Goal: Task Accomplishment & Management: Manage account settings

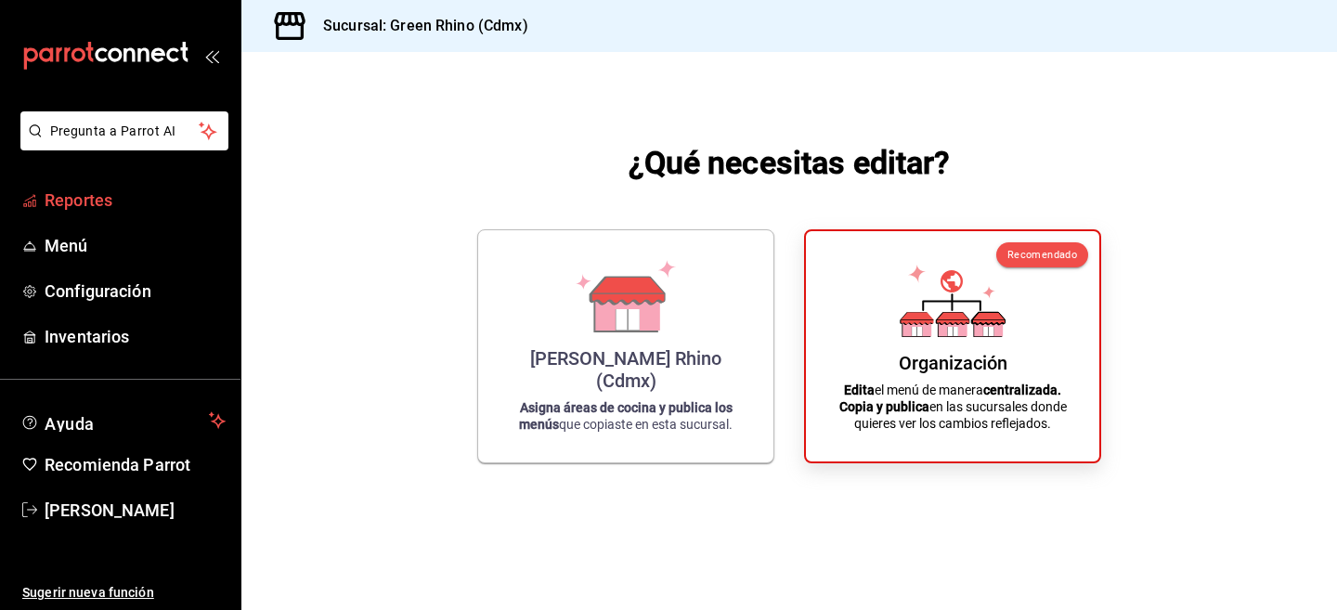
click at [150, 202] on span "Reportes" at bounding box center [135, 200] width 181 height 25
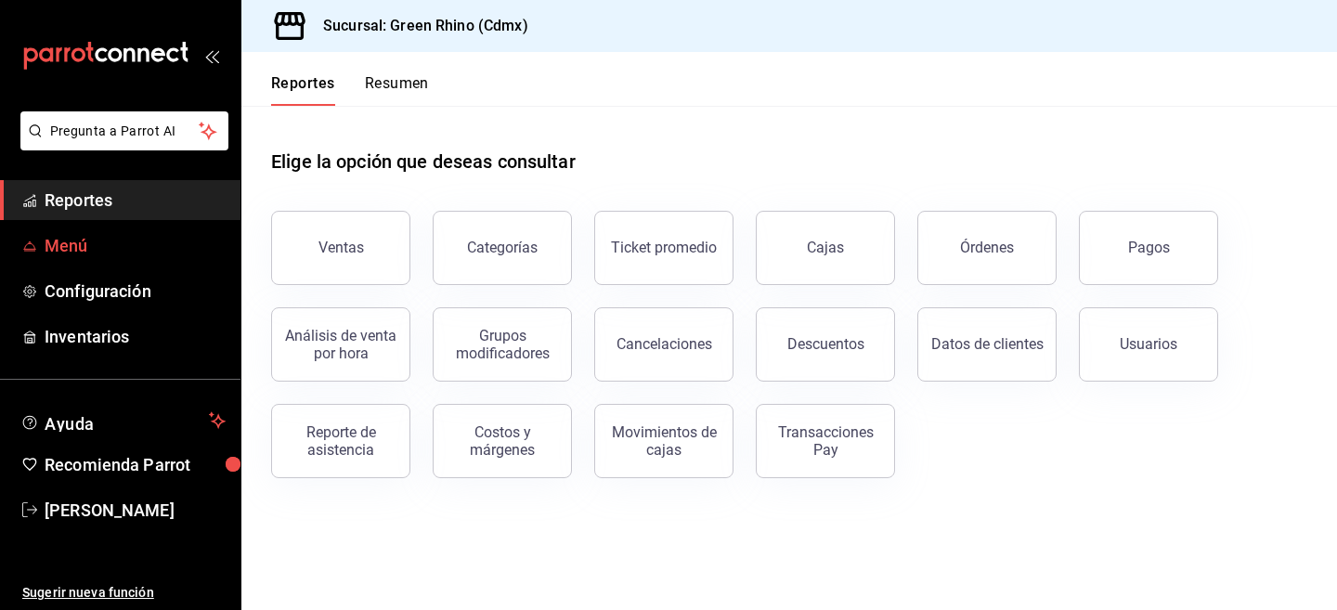
click at [111, 244] on span "Menú" at bounding box center [135, 245] width 181 height 25
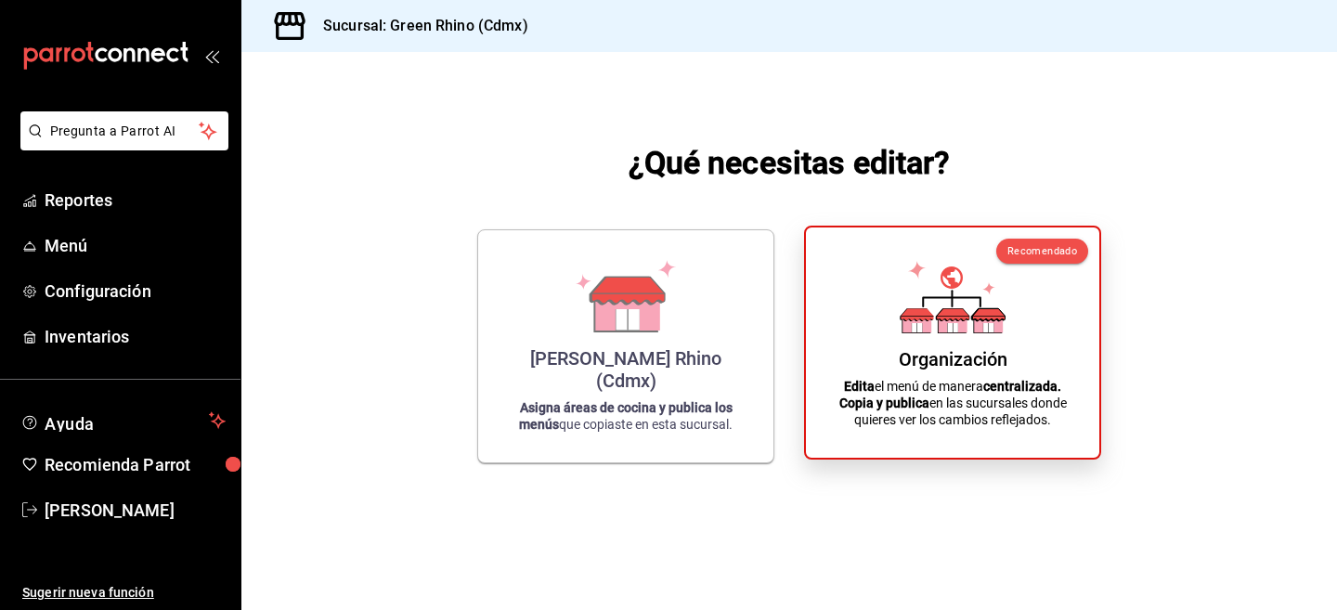
click at [971, 374] on div "Organización Edita el menú de manera centralizada. Copia y publica en las sucur…" at bounding box center [952, 342] width 249 height 201
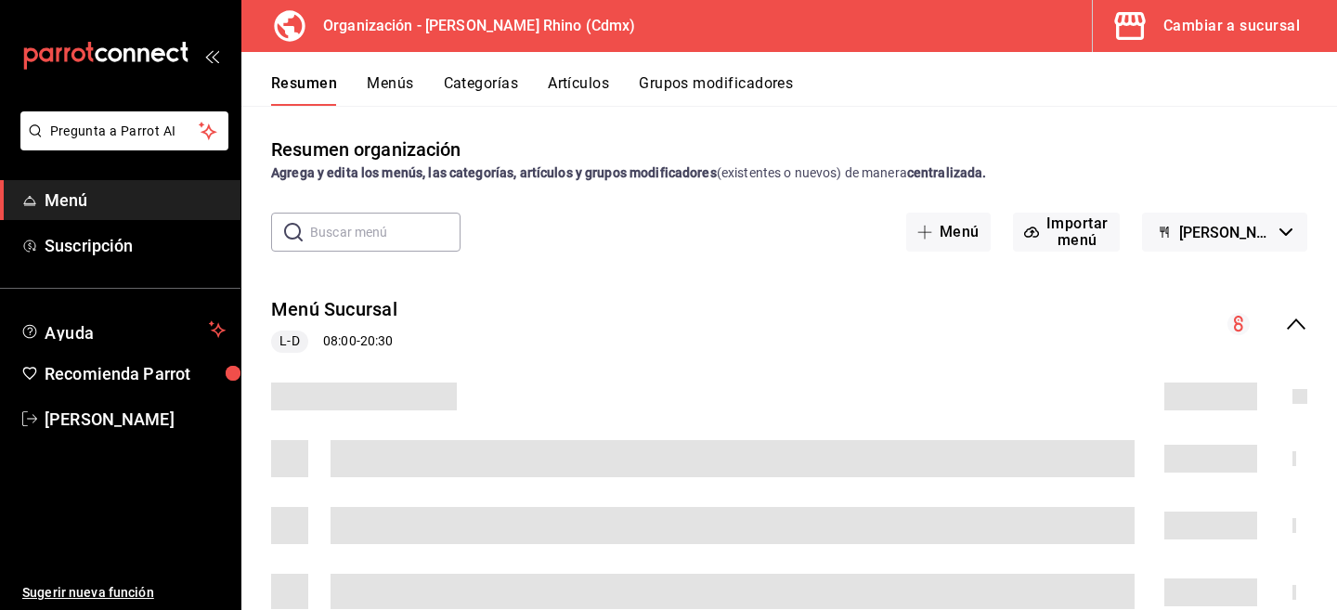
click at [578, 85] on button "Artículos" at bounding box center [578, 90] width 61 height 32
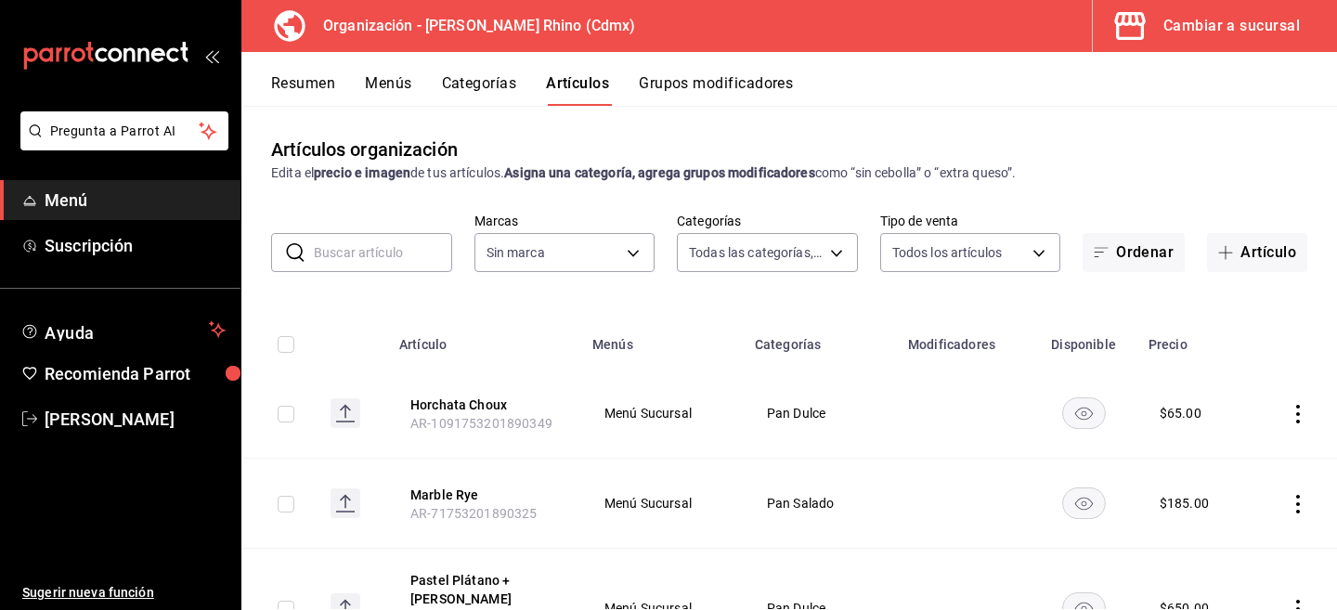
type input "a63415d0-f08f-4da5-93bf-970c3b860b08,be571465-ace9-4e63-97a2-0382f1ecc6c2,096c3…"
type input "718e4269-ab1b-41b6-b1a3-b54ad853307e"
click at [376, 244] on input "text" at bounding box center [383, 252] width 138 height 37
type input "salad"
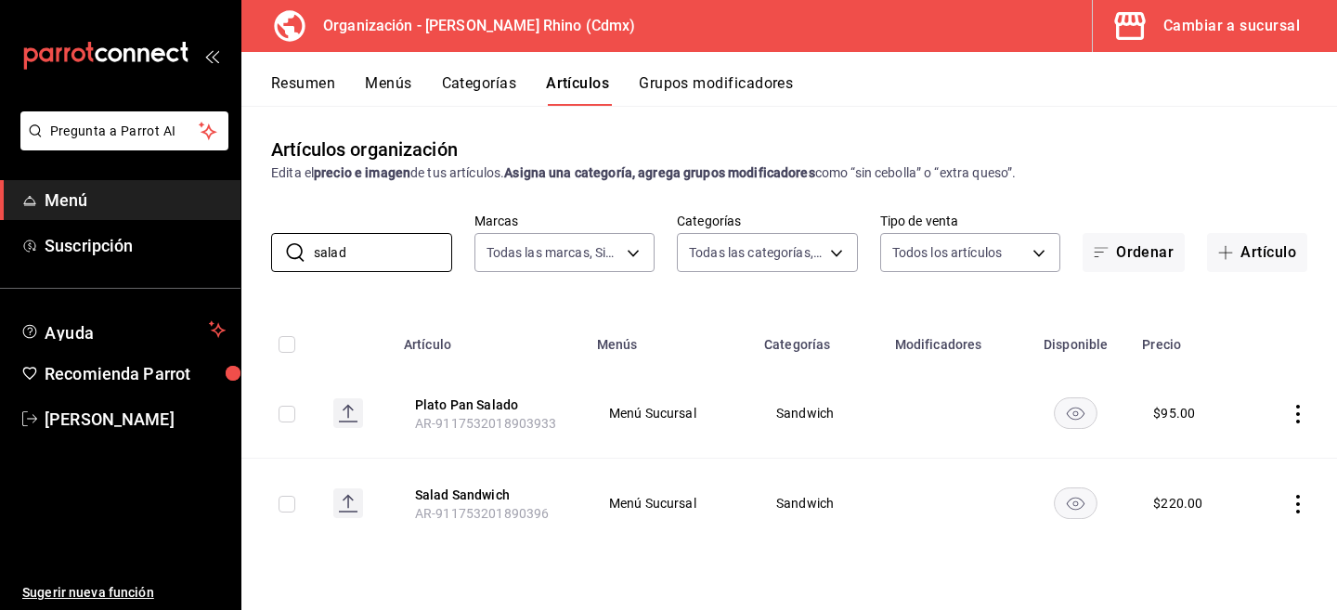
click at [1310, 509] on td at bounding box center [1293, 504] width 88 height 90
click at [1294, 510] on icon "actions" at bounding box center [1298, 504] width 19 height 19
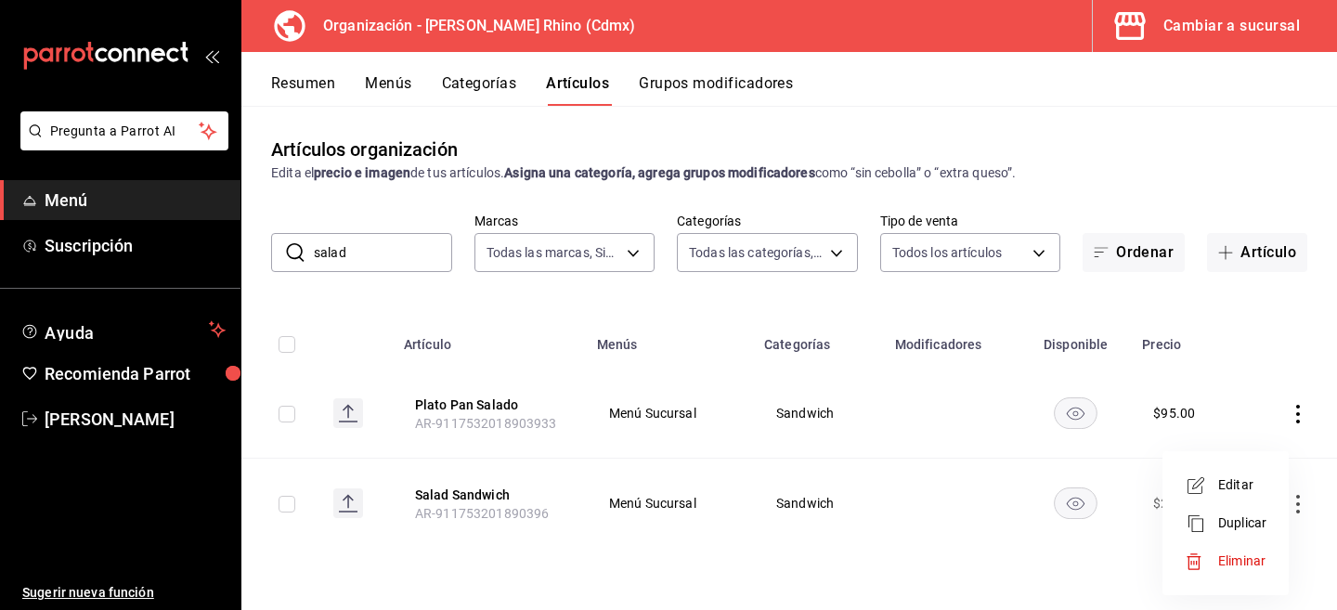
click at [321, 34] on div at bounding box center [668, 305] width 1337 height 610
click at [1175, 13] on div "Cambiar a sucursal" at bounding box center [1232, 26] width 137 height 26
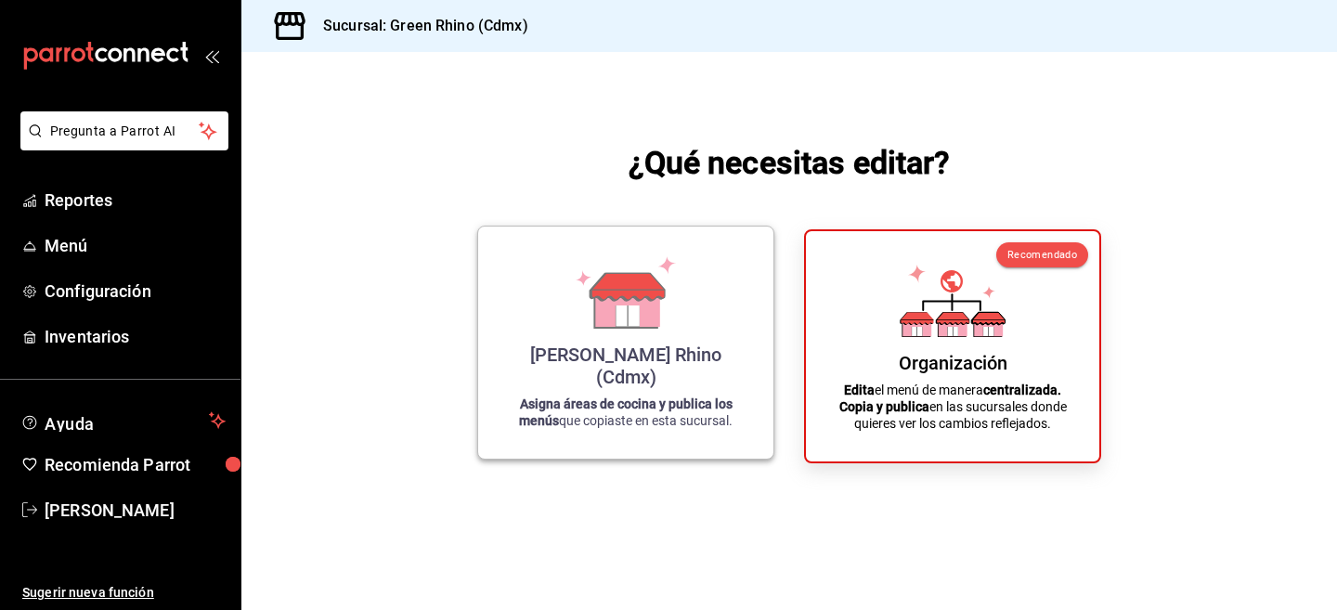
click at [580, 358] on div "[PERSON_NAME] Rhino (Cdmx) Asigna áreas de cocina y publica los menús que copia…" at bounding box center [626, 342] width 251 height 202
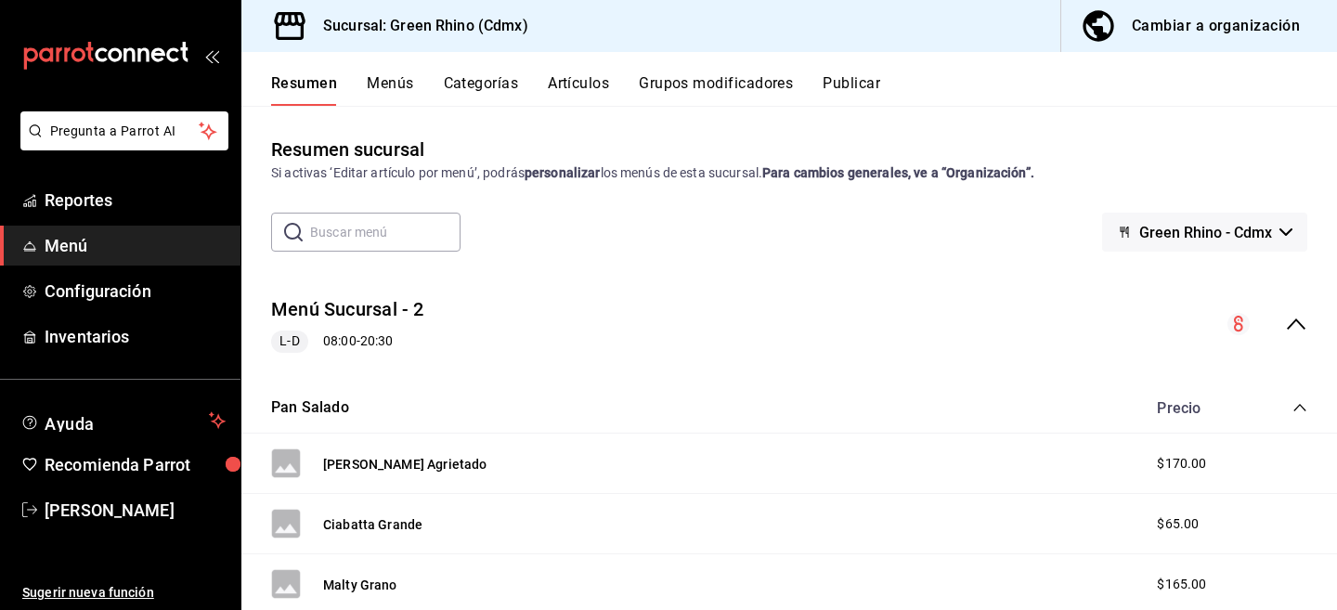
click at [586, 81] on button "Artículos" at bounding box center [578, 90] width 61 height 32
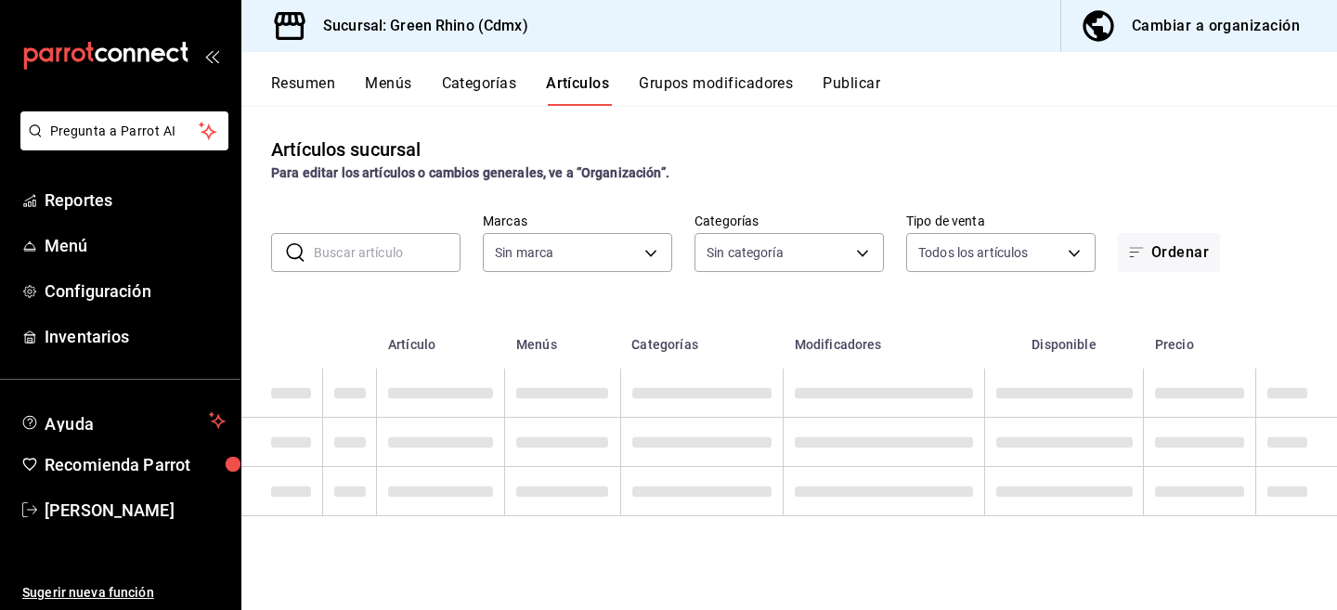
type input "a132321f-e3f1-4ec9-8484-95b8f08d7905"
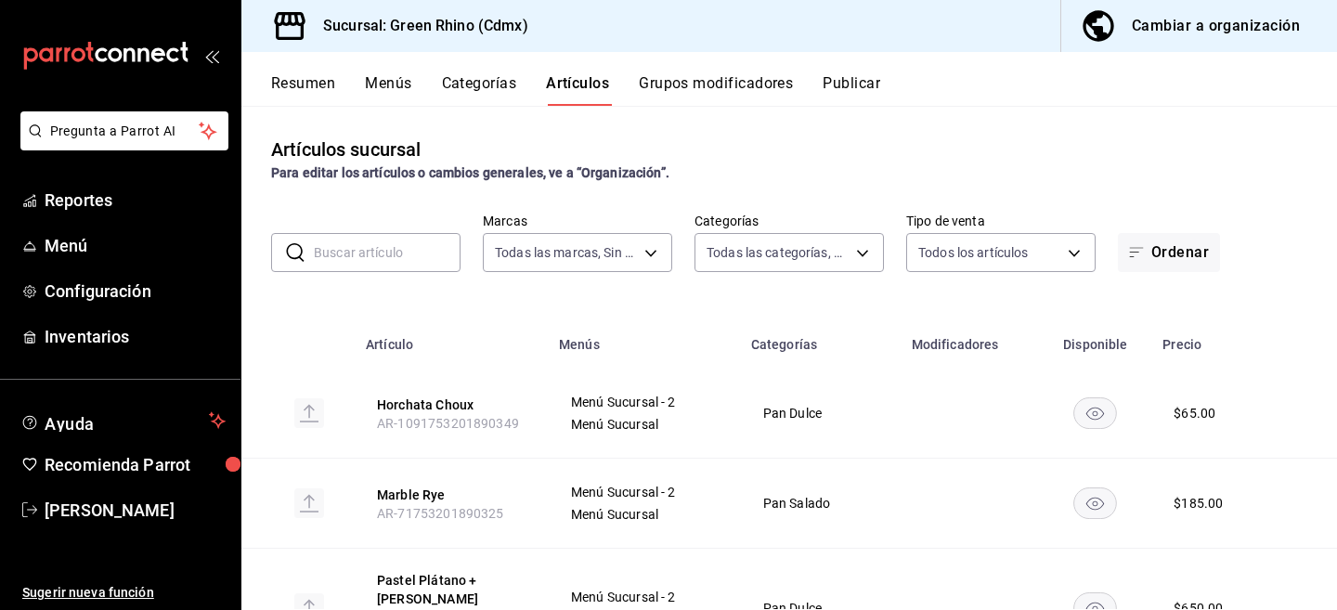
type input "6bbed989-6c2a-4cea-bab8-d1a56aaac758,4f90f54c-2ac6-458b-a9a9-6df5e79288cd,3d0d4…"
click at [297, 86] on button "Resumen" at bounding box center [303, 90] width 64 height 32
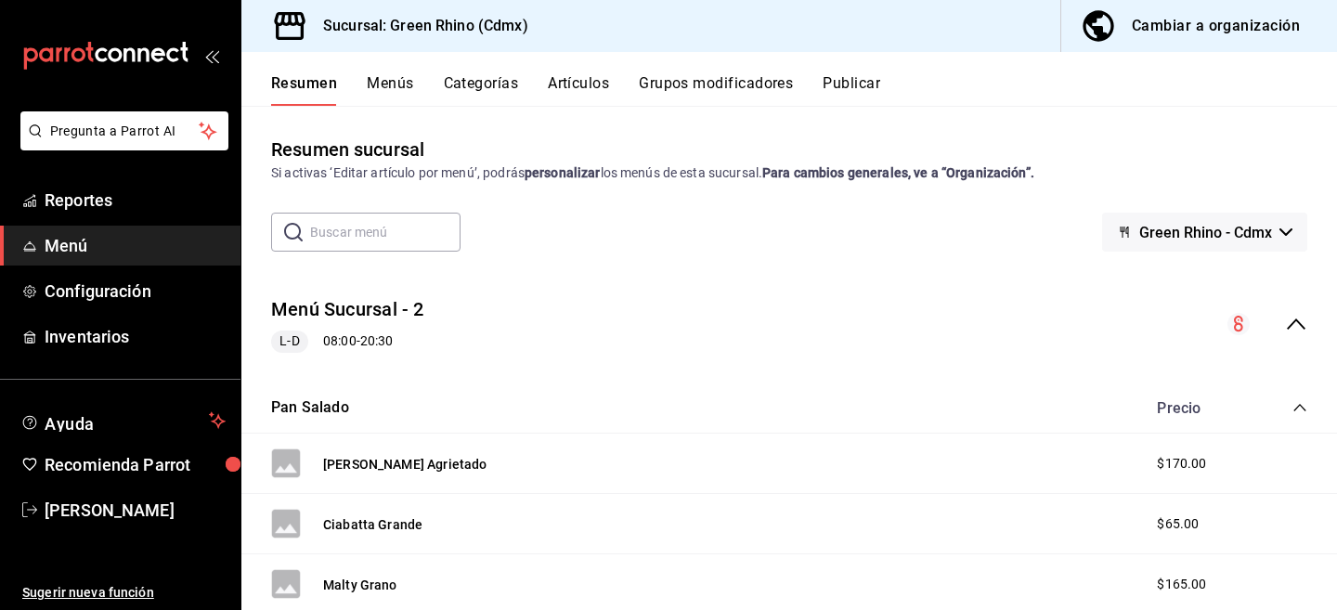
click at [1109, 39] on icon "button" at bounding box center [1098, 25] width 37 height 37
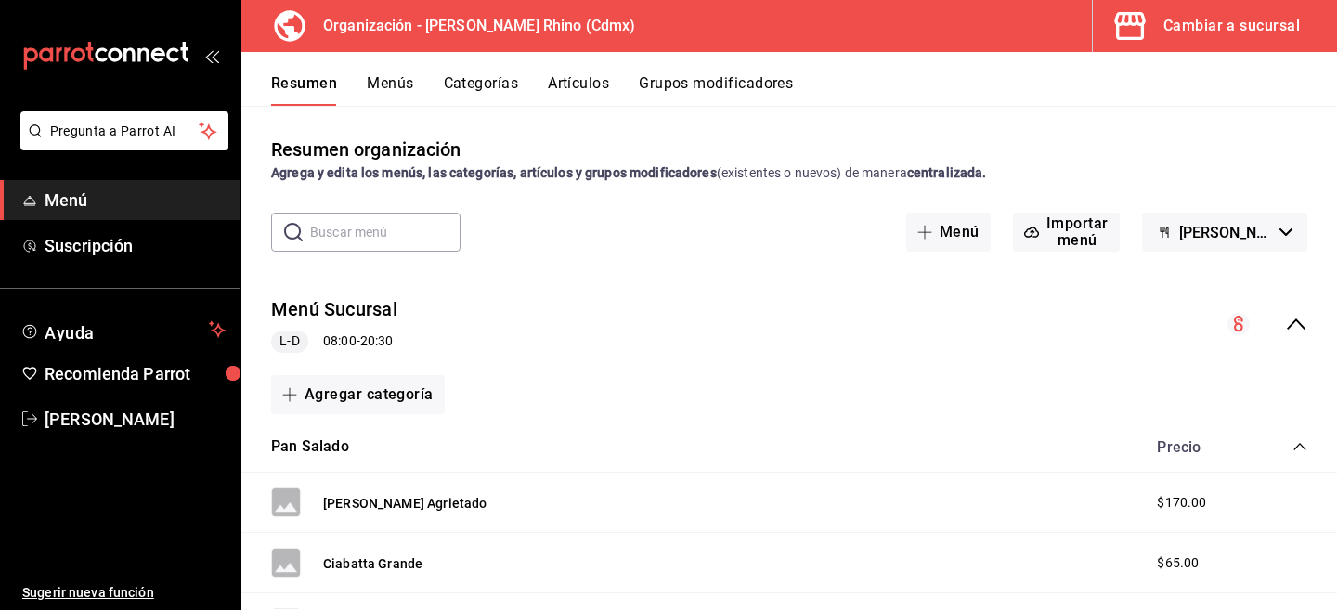
click at [1233, 20] on div "Cambiar a sucursal" at bounding box center [1232, 26] width 137 height 26
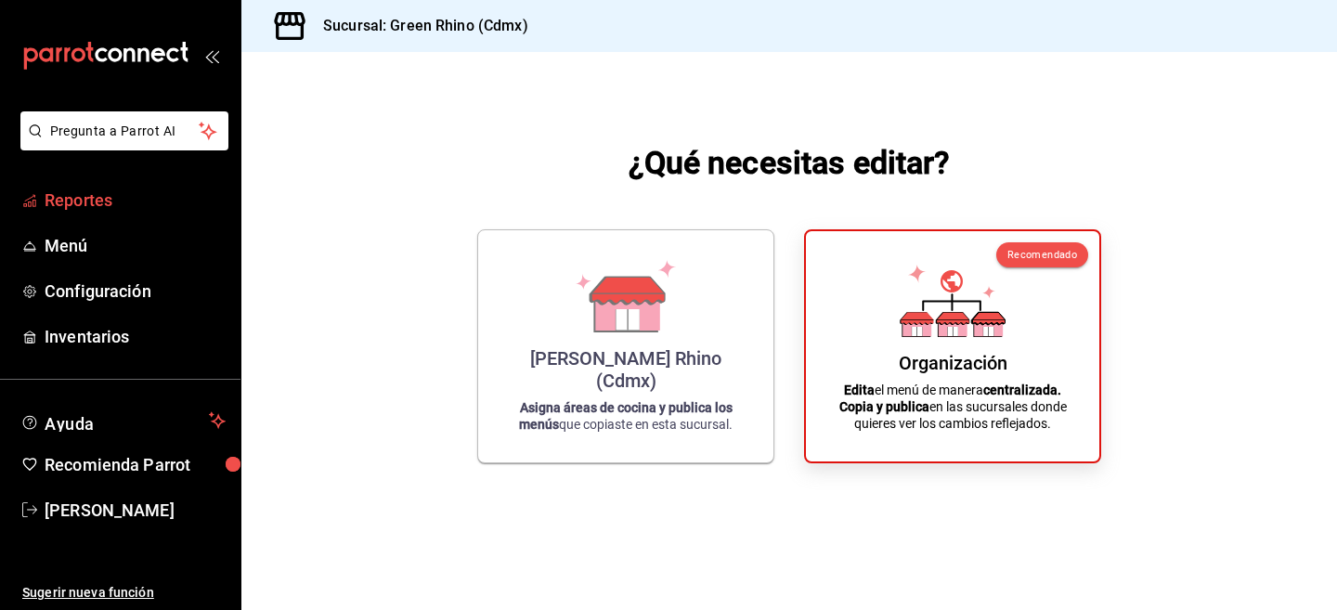
click at [124, 205] on span "Reportes" at bounding box center [135, 200] width 181 height 25
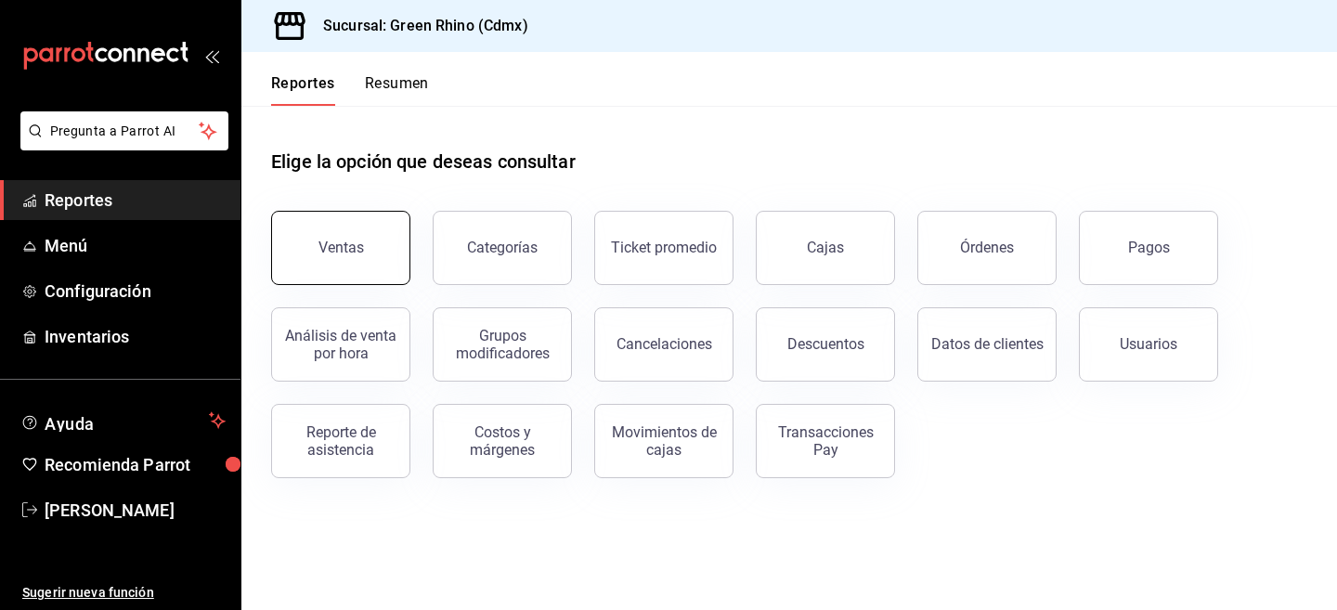
click at [378, 238] on button "Ventas" at bounding box center [340, 248] width 139 height 74
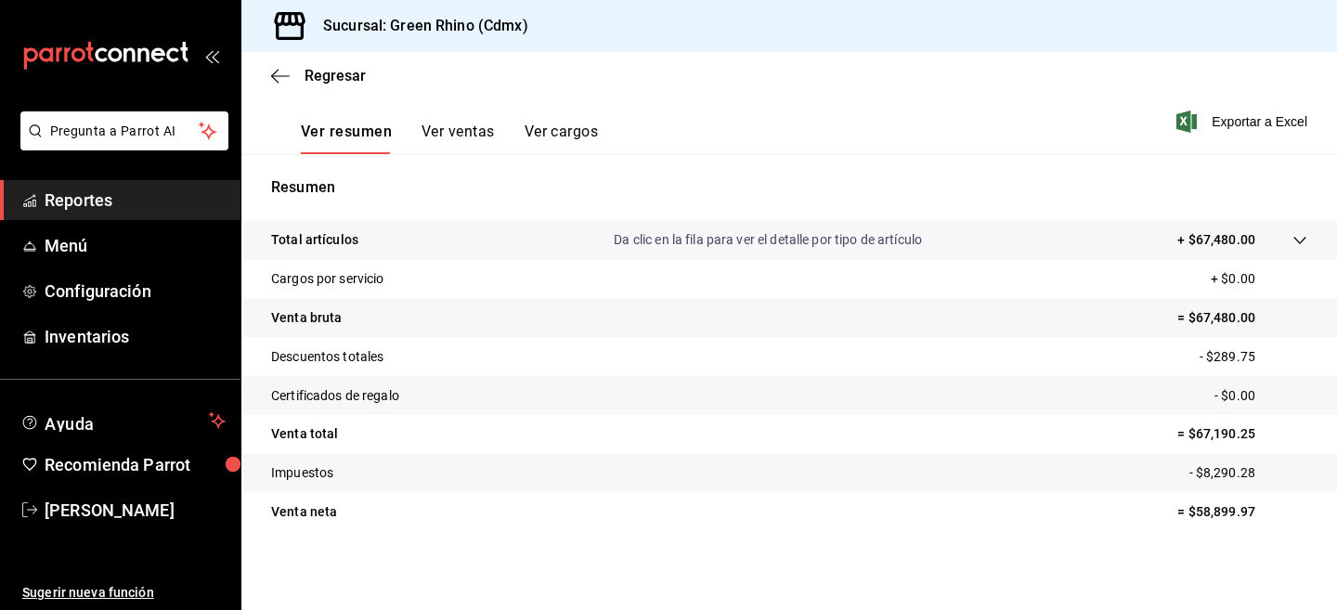
scroll to position [280, 0]
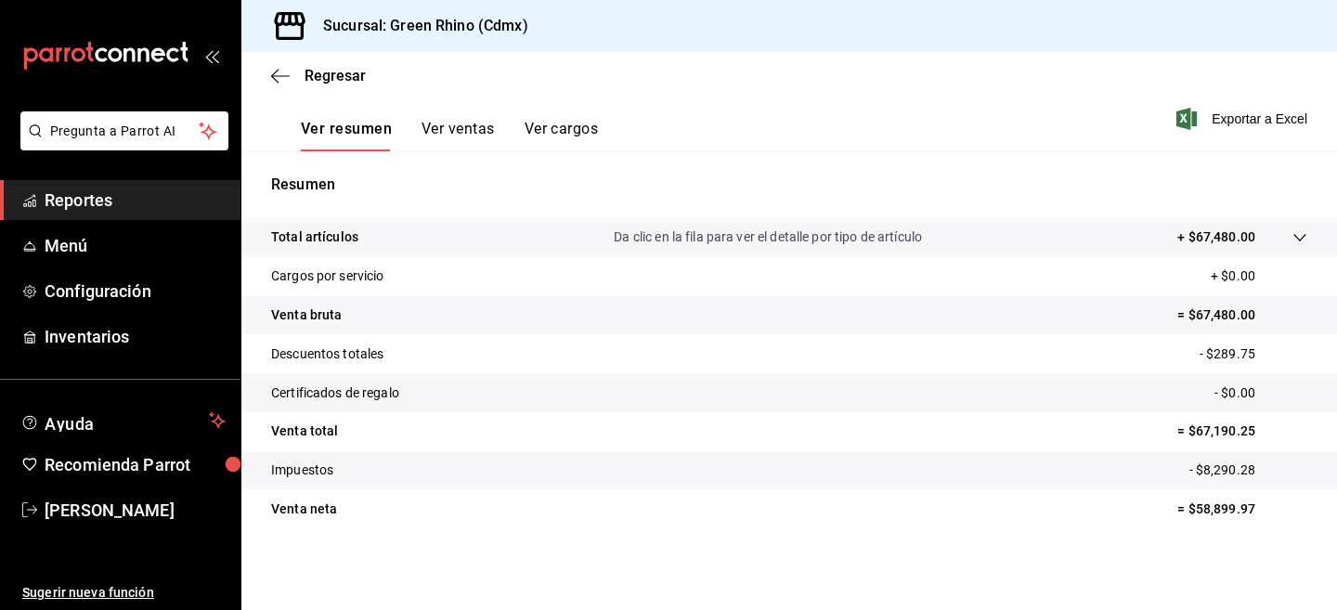
click at [281, 89] on div "Regresar" at bounding box center [789, 75] width 1096 height 47
click at [289, 70] on icon "button" at bounding box center [280, 76] width 19 height 17
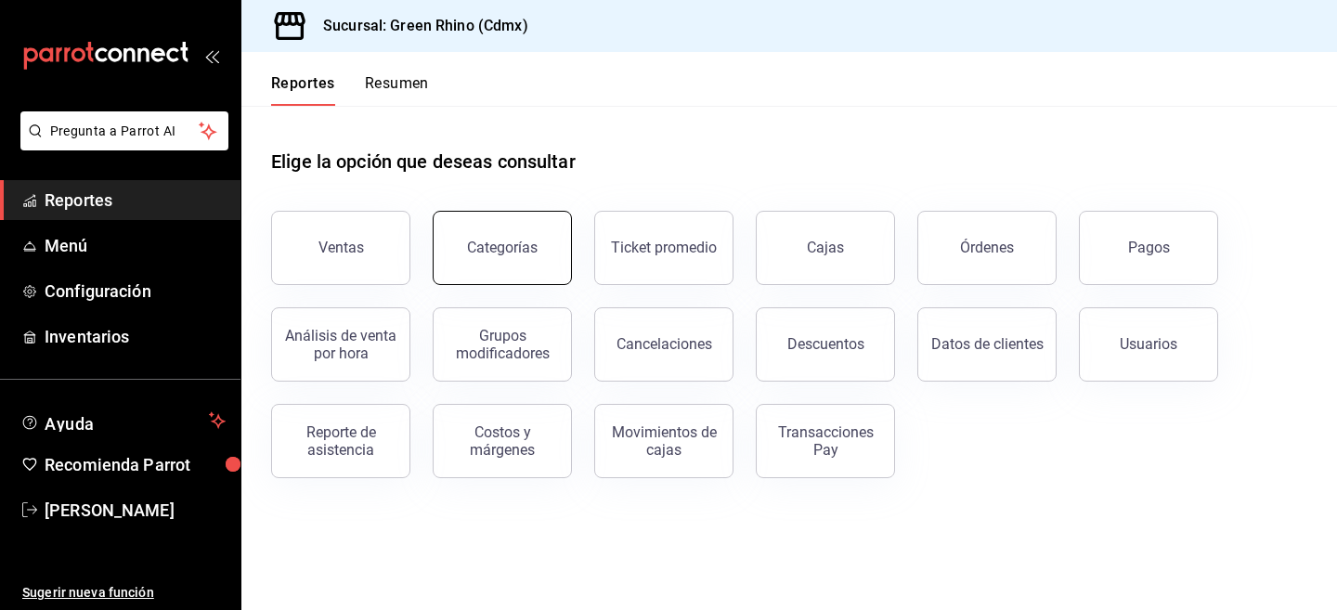
click at [518, 240] on div "Categorías" at bounding box center [502, 248] width 71 height 18
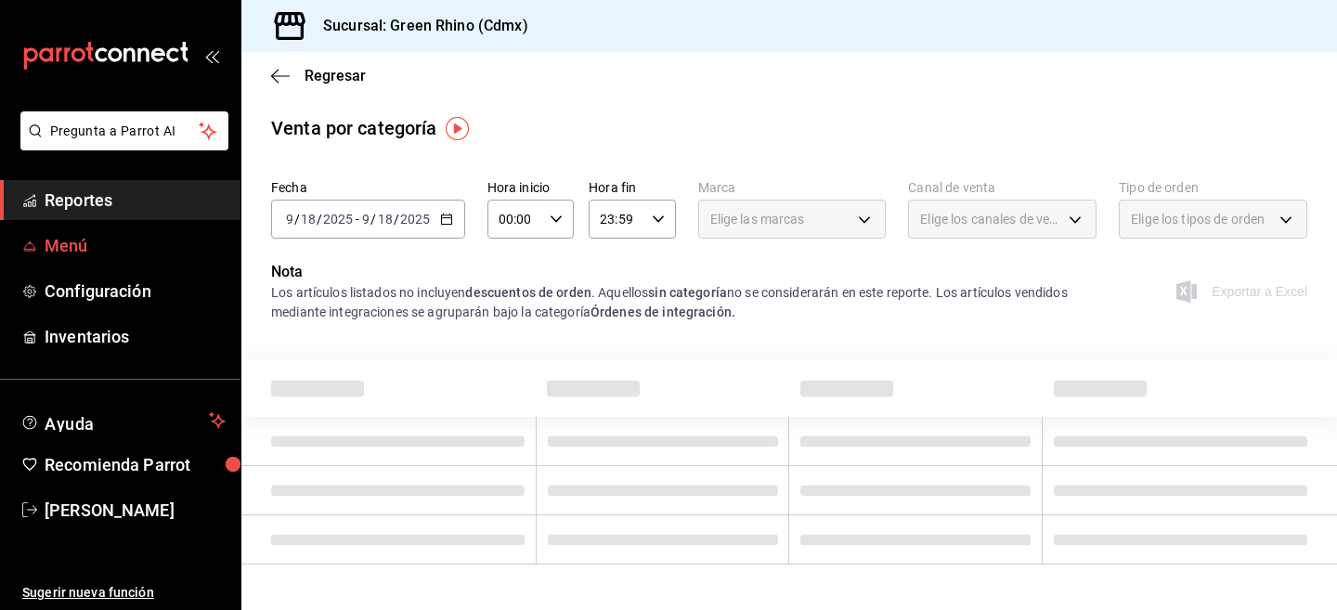
click at [83, 238] on span "Menú" at bounding box center [135, 245] width 181 height 25
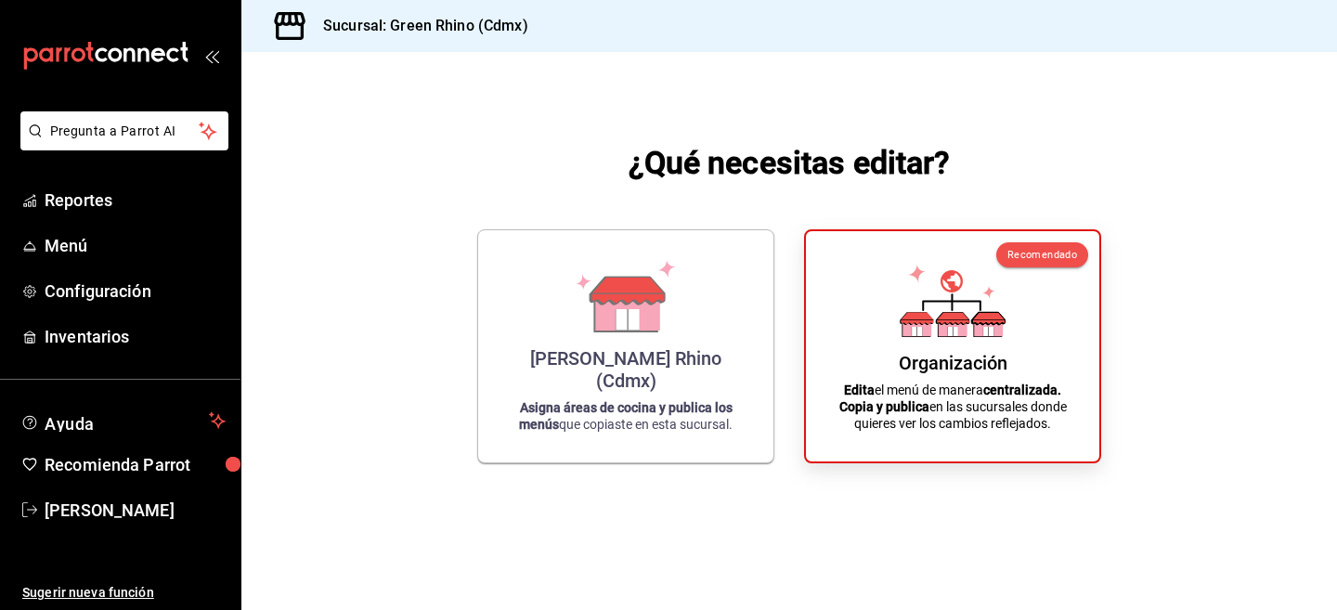
click at [455, 291] on div "¿Qué necesitas editar? [PERSON_NAME] Rhino (Cdmx) Asigna áreas de cocina y publ…" at bounding box center [789, 301] width 1096 height 499
click at [488, 291] on div "[PERSON_NAME] Rhino (Cdmx) Asigna áreas de cocina y publica los menús que copia…" at bounding box center [625, 343] width 297 height 234
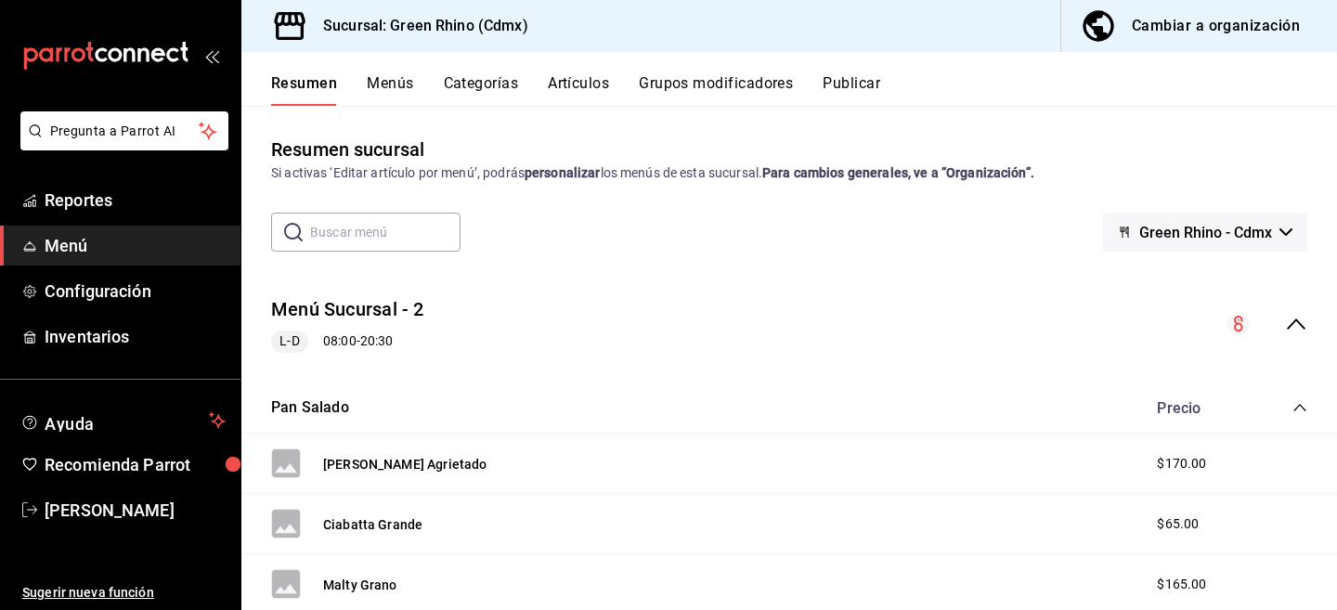
click at [495, 87] on button "Categorías" at bounding box center [481, 90] width 75 height 32
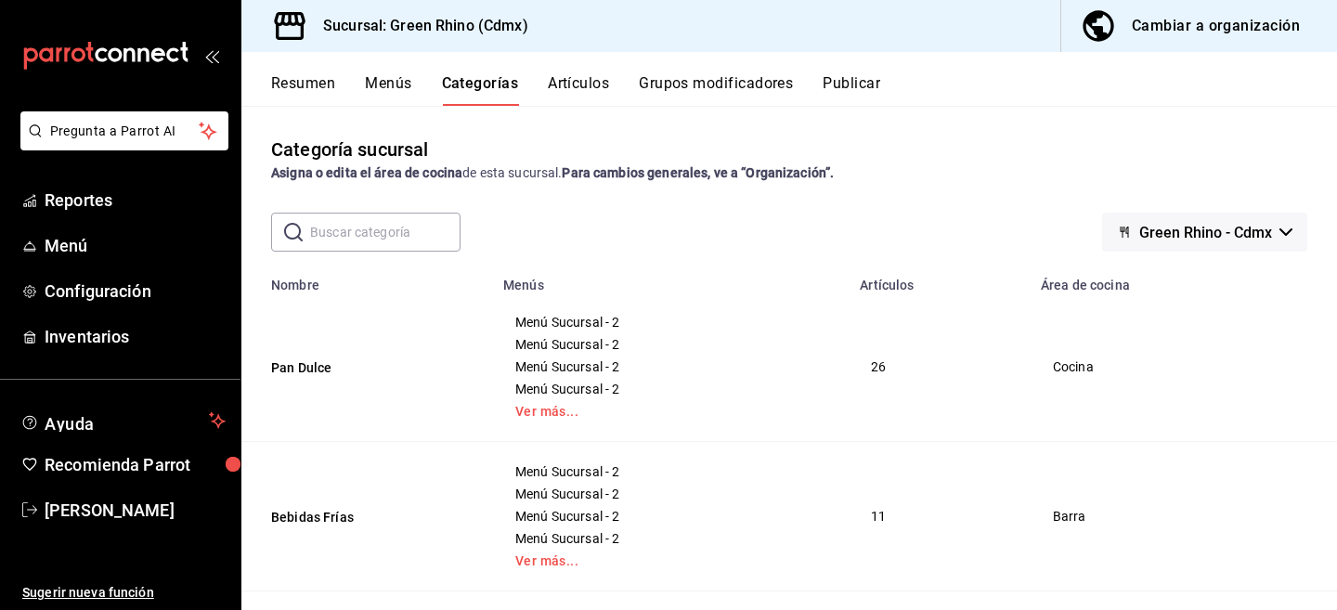
click at [317, 82] on button "Resumen" at bounding box center [303, 90] width 64 height 32
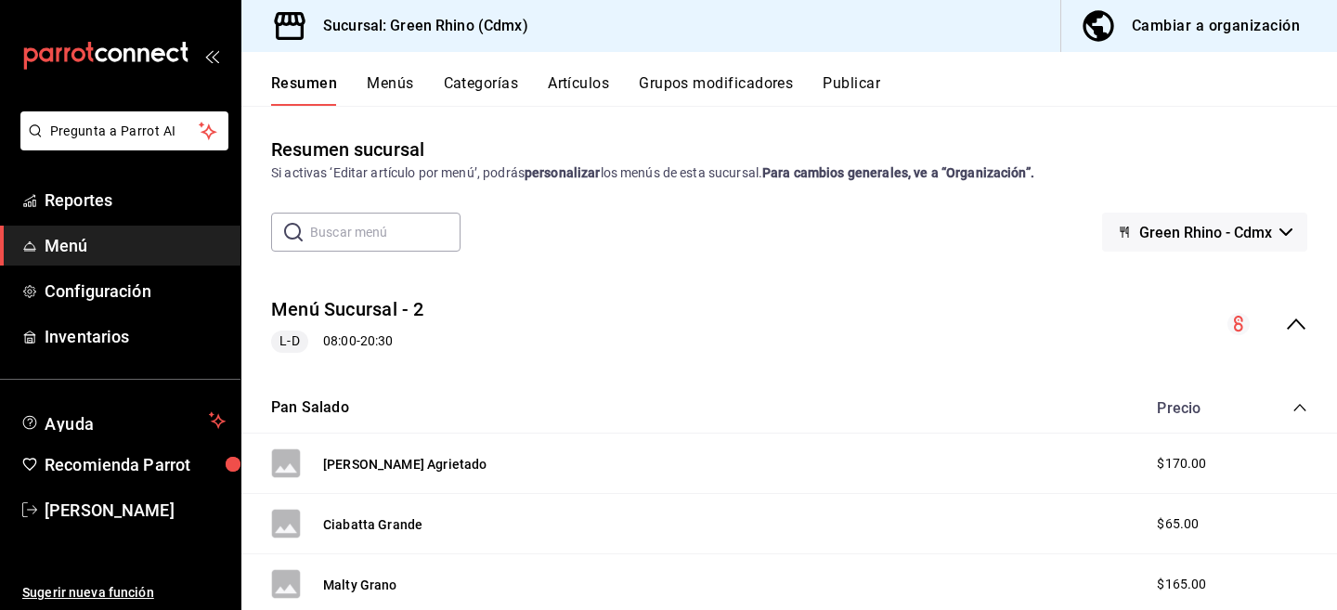
click at [370, 78] on button "Menús" at bounding box center [390, 90] width 46 height 32
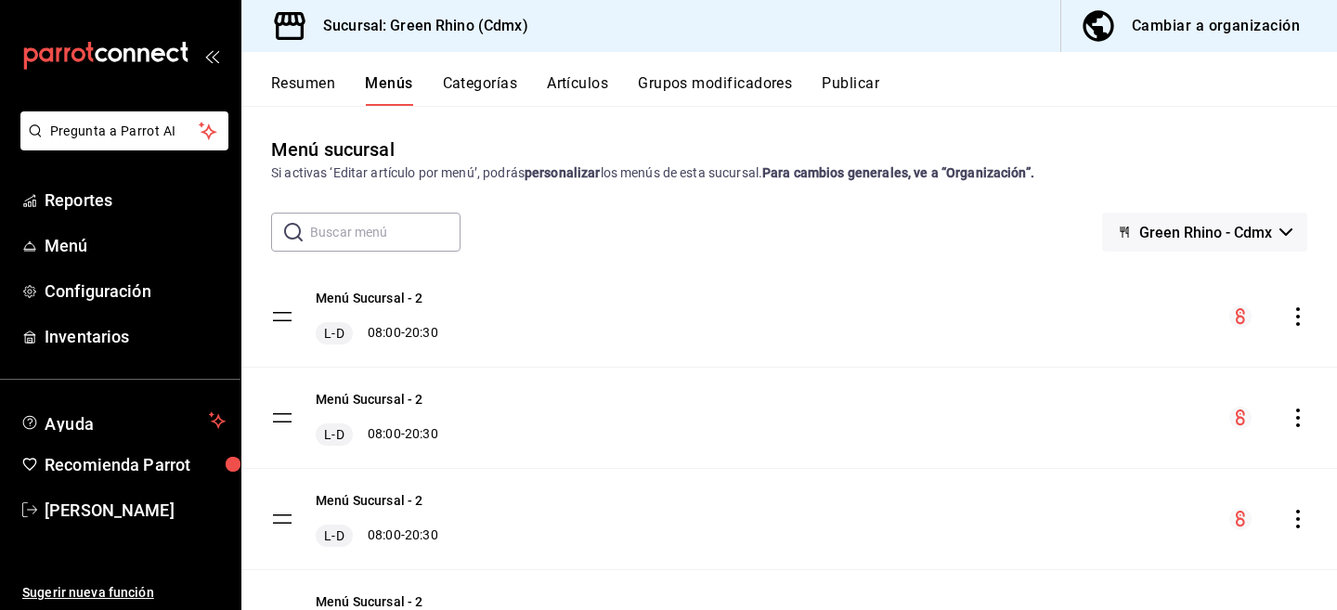
click at [1293, 310] on icon "actions" at bounding box center [1298, 316] width 19 height 19
click at [1293, 310] on div at bounding box center [668, 305] width 1337 height 610
click at [1302, 412] on icon "actions" at bounding box center [1298, 418] width 19 height 19
click at [1302, 412] on div at bounding box center [668, 305] width 1337 height 610
click at [1164, 26] on div "Cambiar a organización" at bounding box center [1216, 26] width 168 height 26
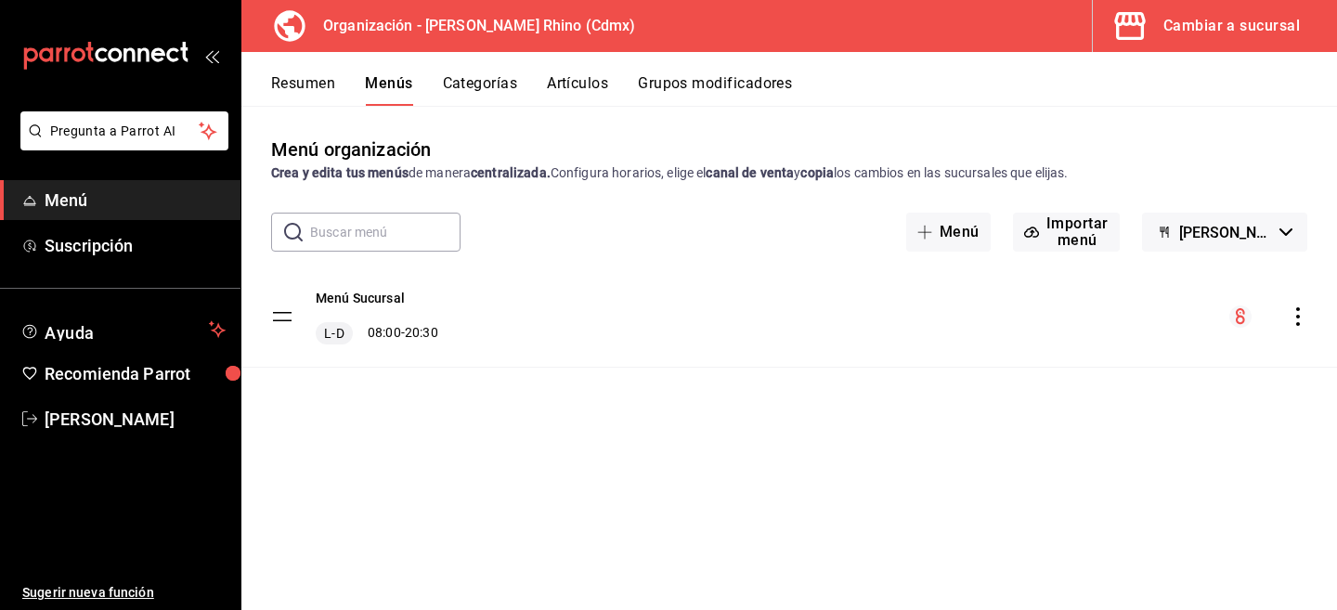
click at [312, 88] on button "Resumen" at bounding box center [303, 90] width 64 height 32
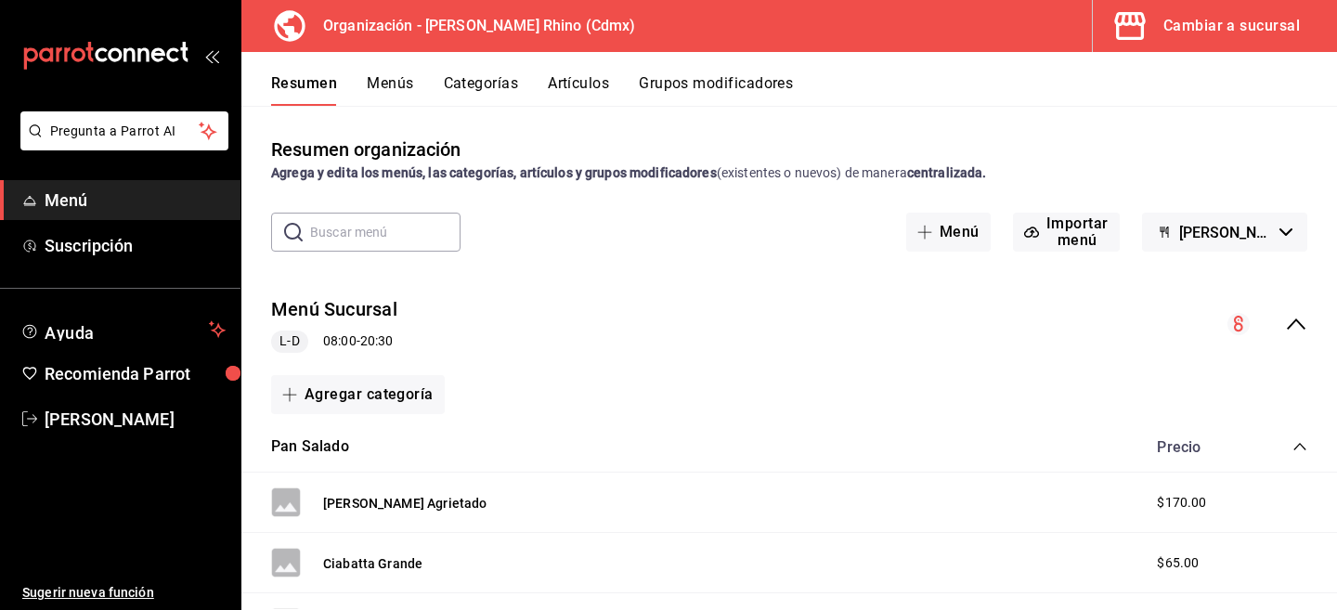
click at [1191, 33] on div "Cambiar a sucursal" at bounding box center [1232, 26] width 137 height 26
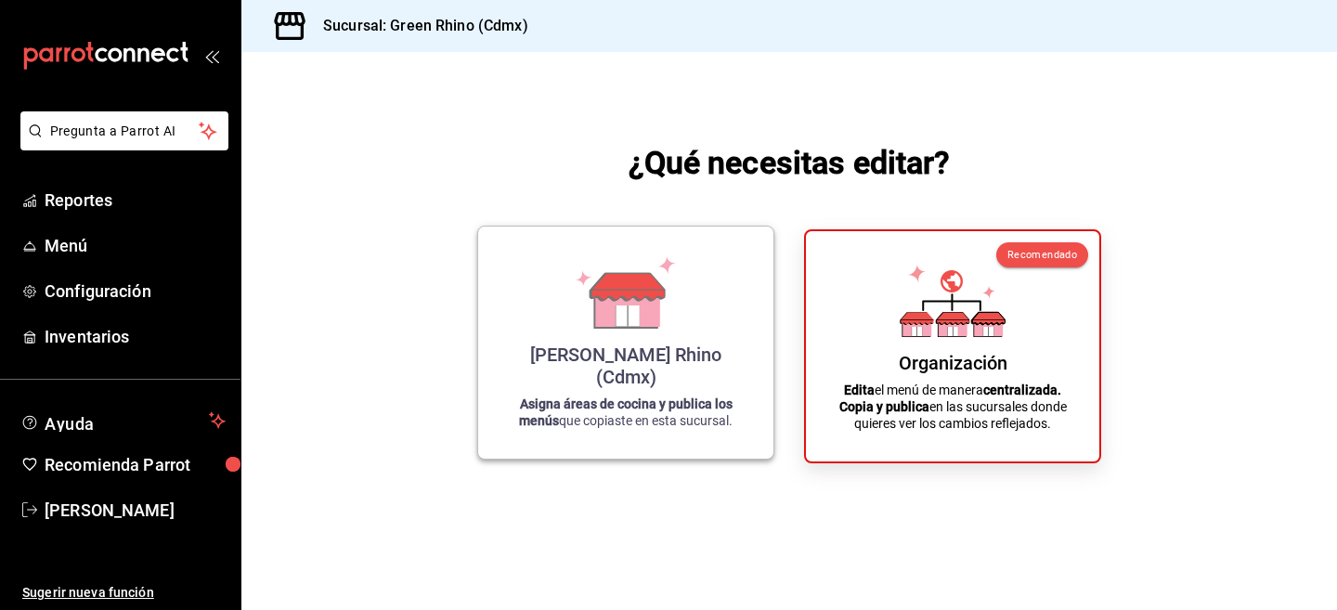
click at [590, 301] on icon at bounding box center [626, 287] width 73 height 28
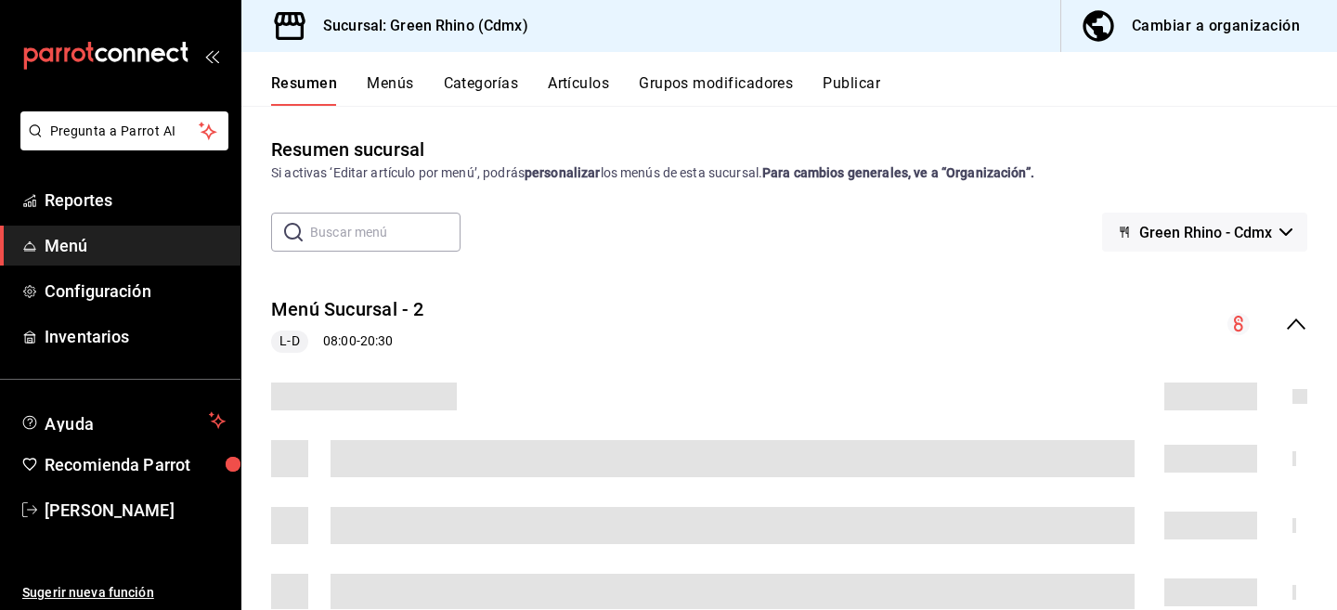
click at [453, 78] on button "Categorías" at bounding box center [481, 90] width 75 height 32
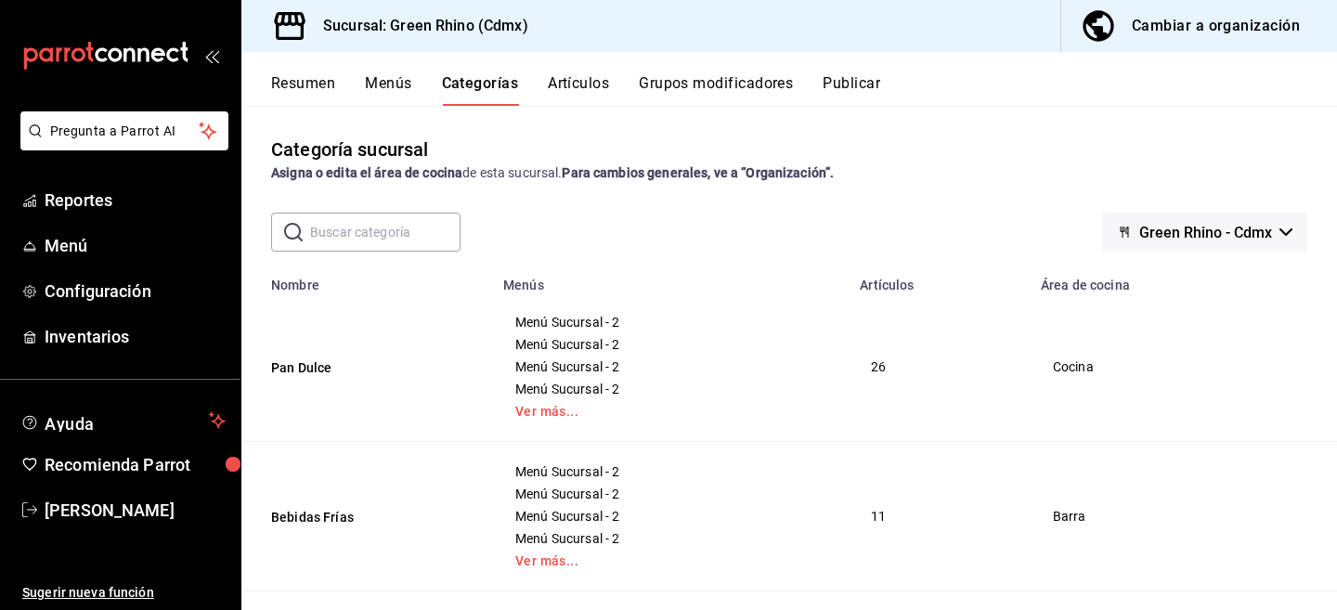
click at [1254, 225] on span "Green Rhino - Cdmx" at bounding box center [1206, 233] width 133 height 18
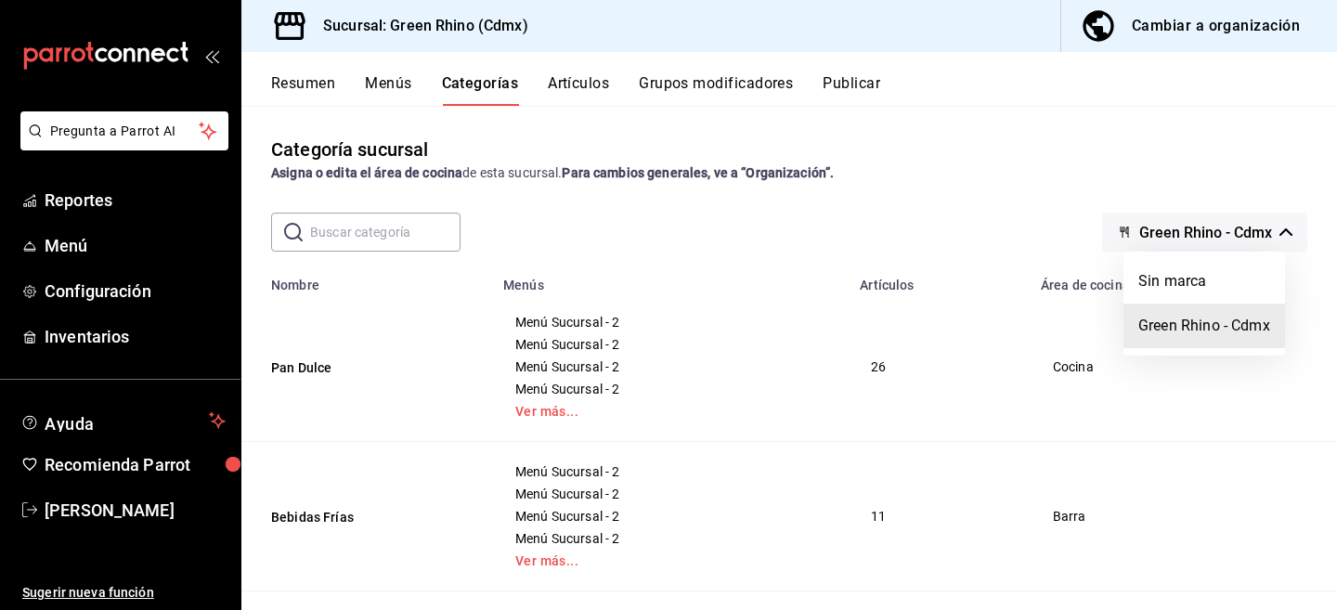
click at [1237, 152] on div at bounding box center [668, 305] width 1337 height 610
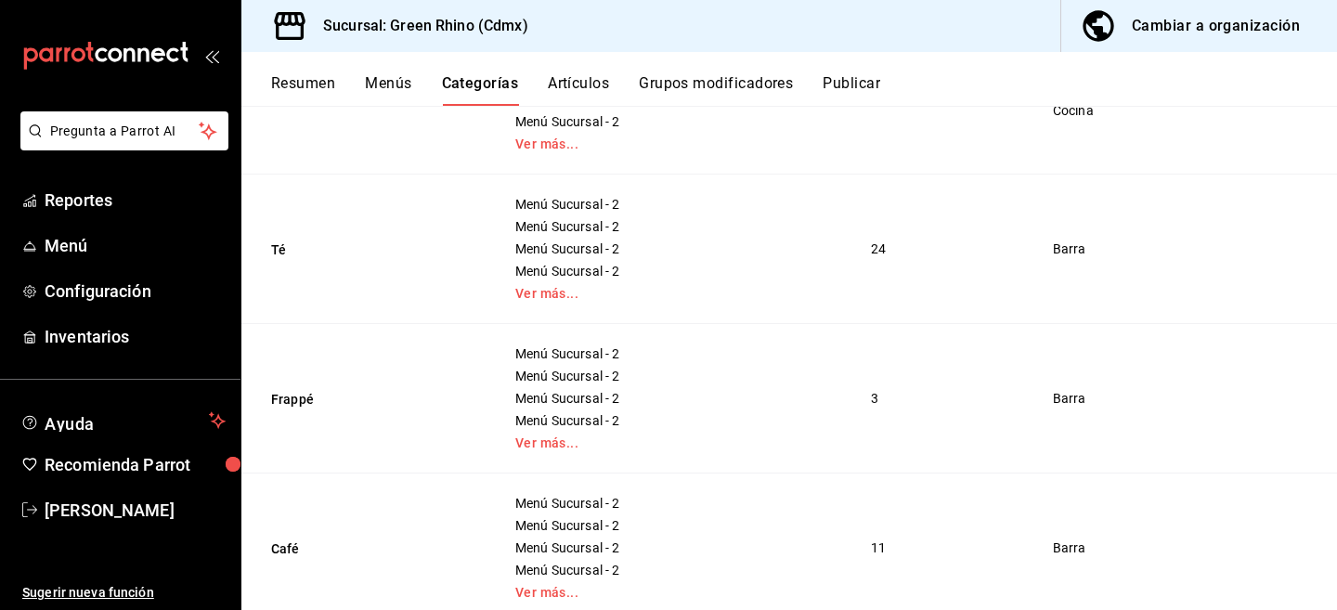
scroll to position [671, 0]
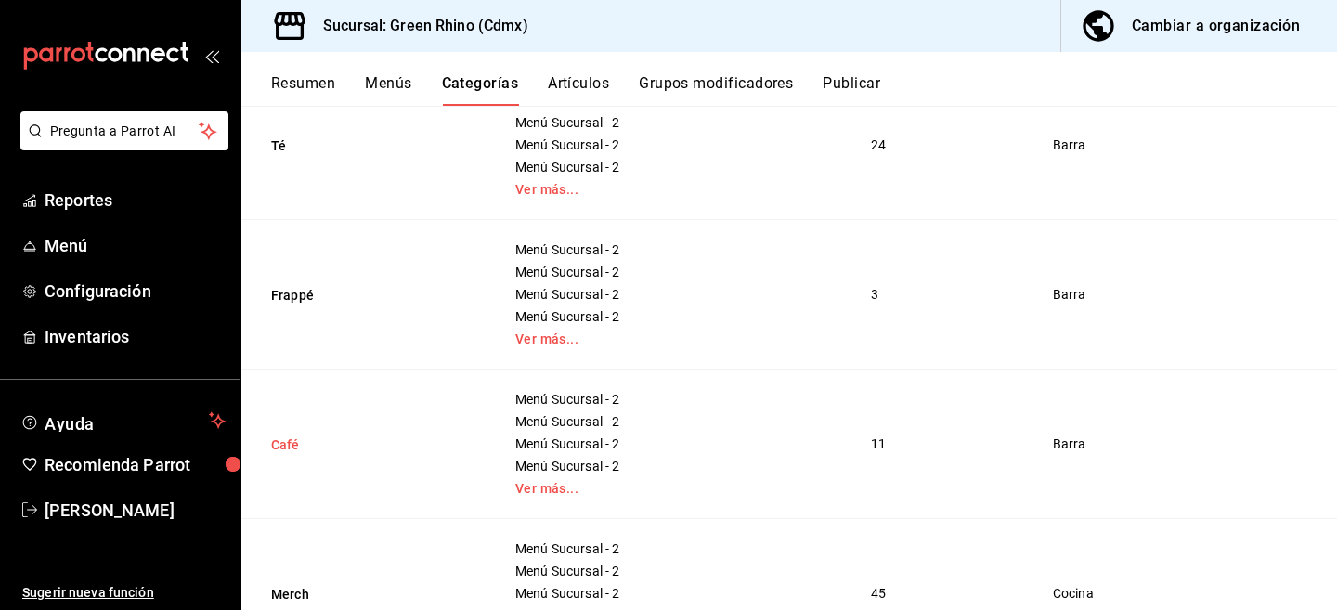
click at [285, 451] on button "Café" at bounding box center [364, 445] width 186 height 19
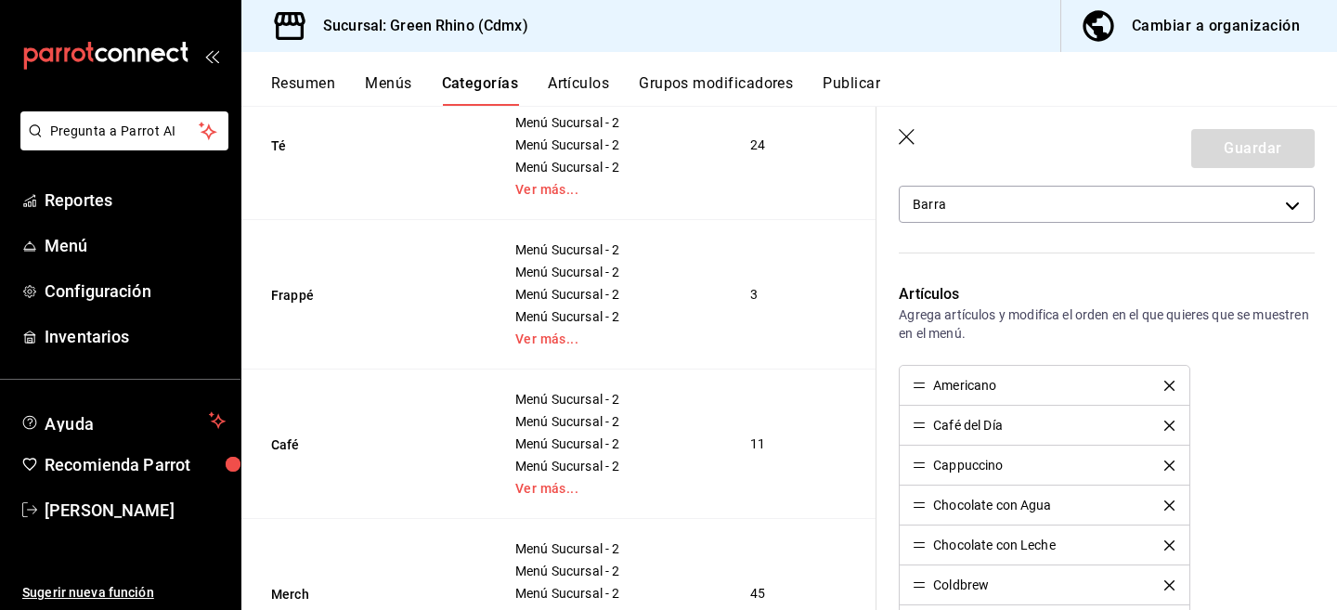
scroll to position [528, 0]
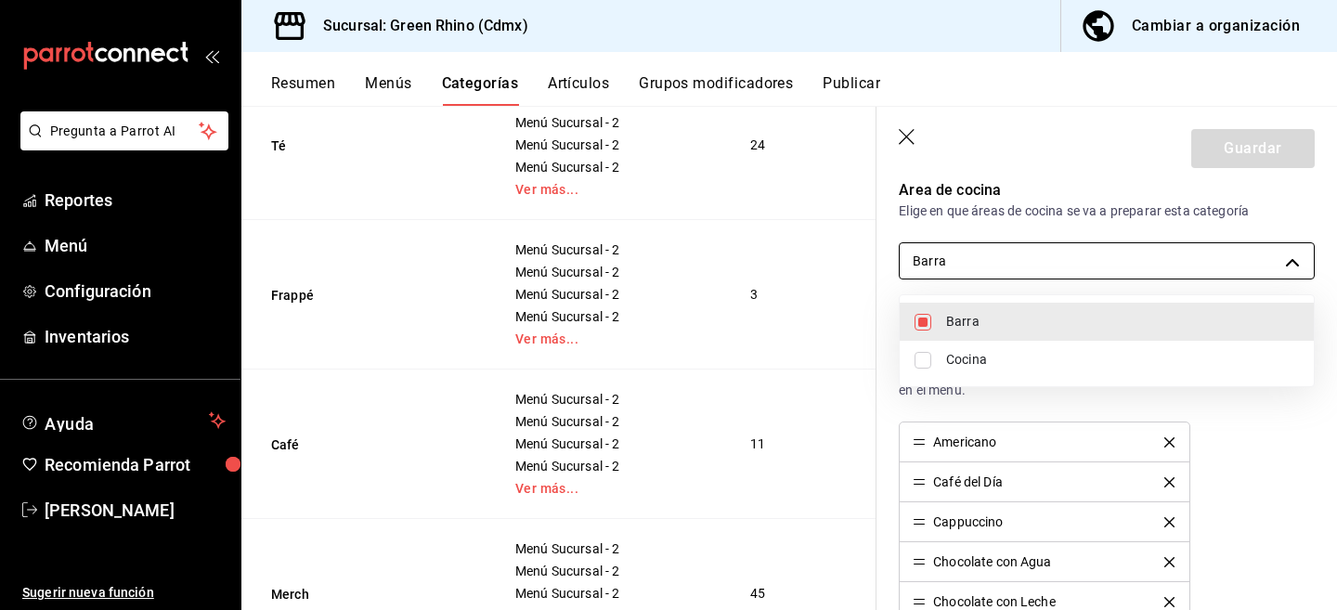
click at [1130, 271] on body "Pregunta a Parrot AI Reportes Menú Configuración Inventarios Ayuda Recomienda P…" at bounding box center [668, 305] width 1337 height 610
click at [1087, 202] on div at bounding box center [668, 305] width 1337 height 610
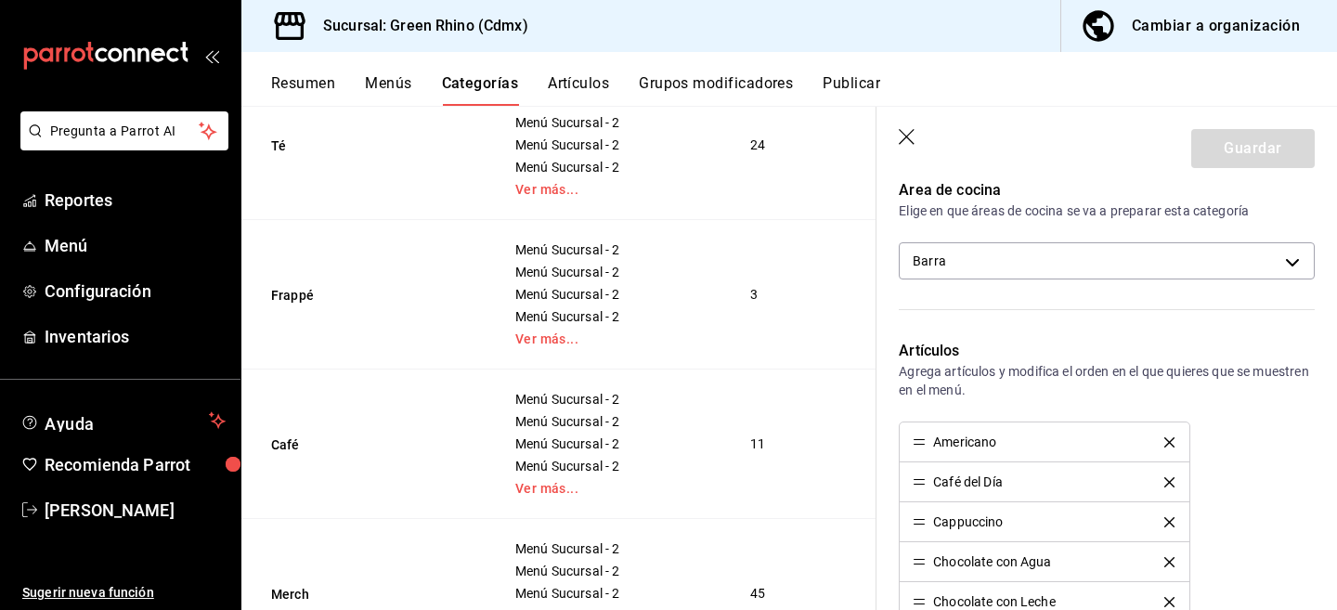
click at [900, 134] on icon "button" at bounding box center [908, 138] width 19 height 19
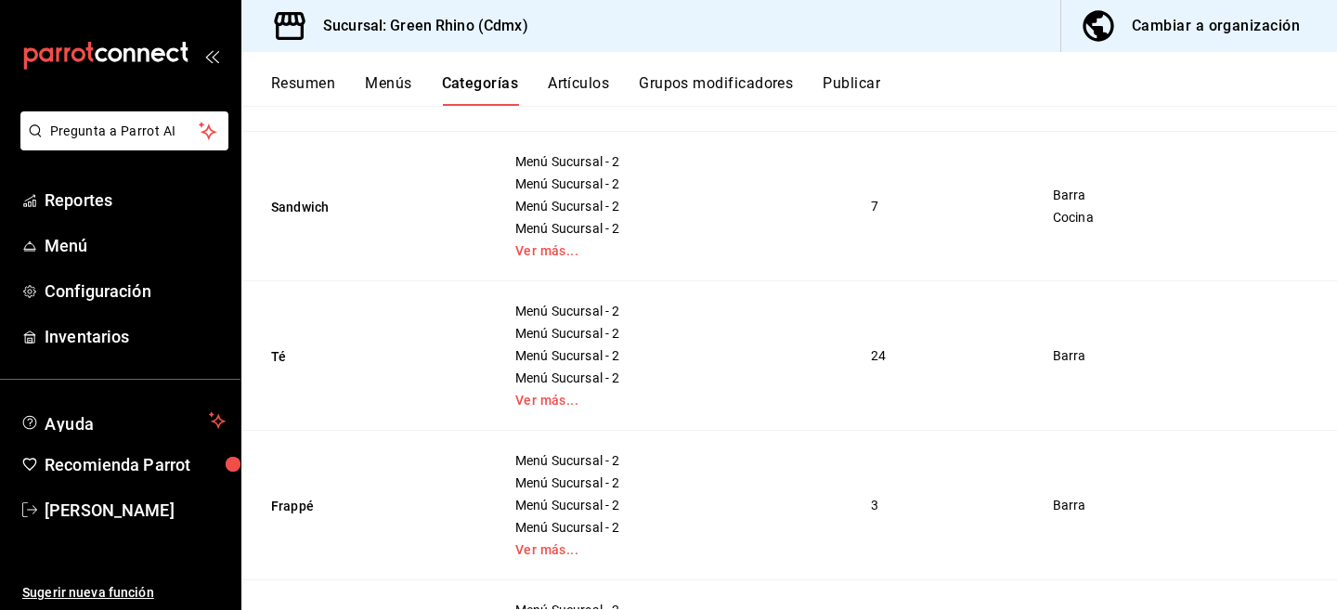
scroll to position [374, 0]
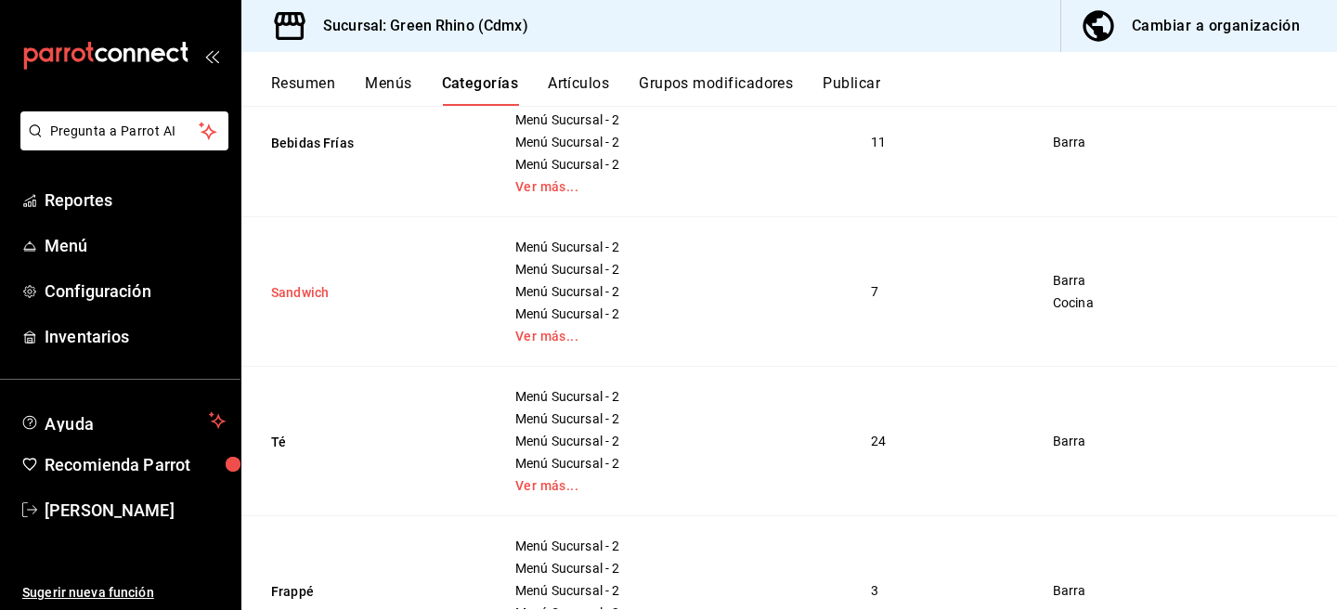
click at [310, 285] on button "Sandwich" at bounding box center [364, 292] width 186 height 19
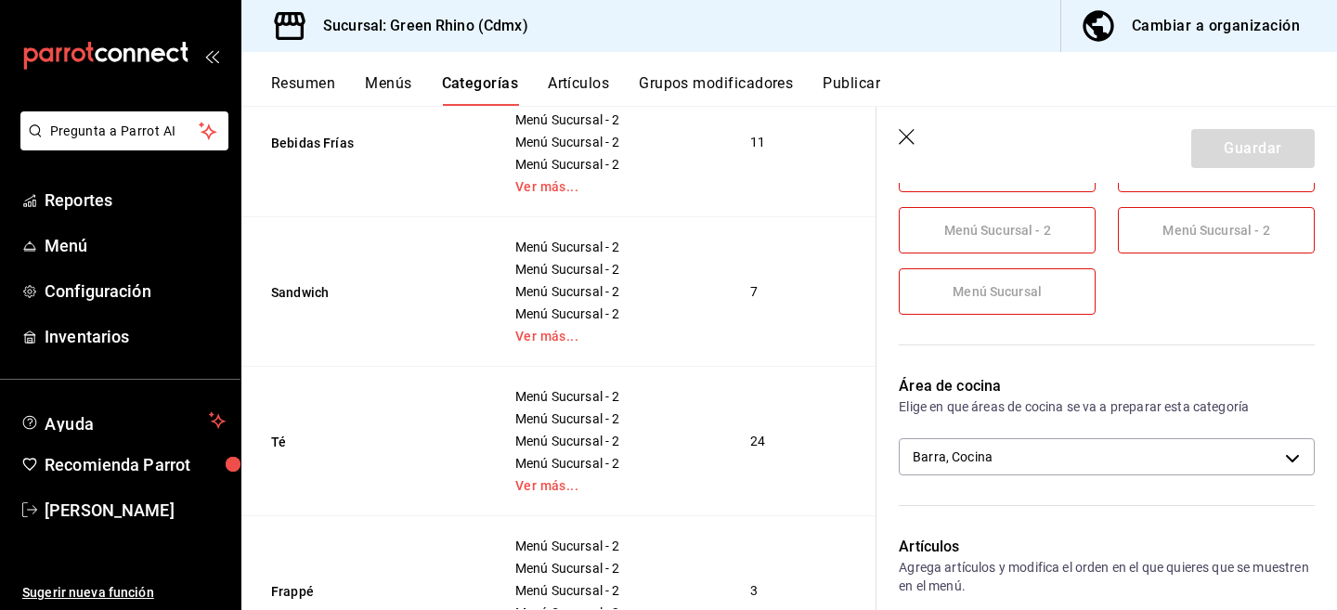
scroll to position [326, 0]
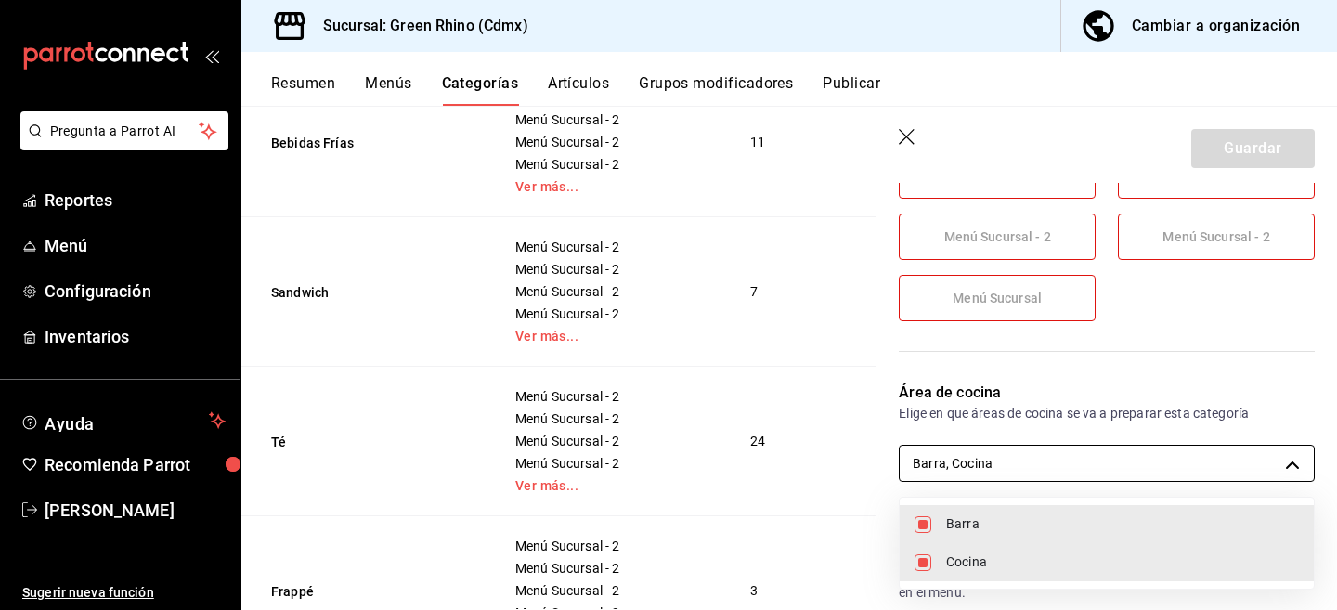
click at [1063, 456] on body "Pregunta a Parrot AI Reportes Menú Configuración Inventarios Ayuda Recomienda P…" at bounding box center [668, 305] width 1337 height 610
click at [940, 569] on li "Cocina" at bounding box center [1107, 562] width 414 height 38
type input "233315c4-f087-4d42-b406-31af711307ba"
checkbox input "false"
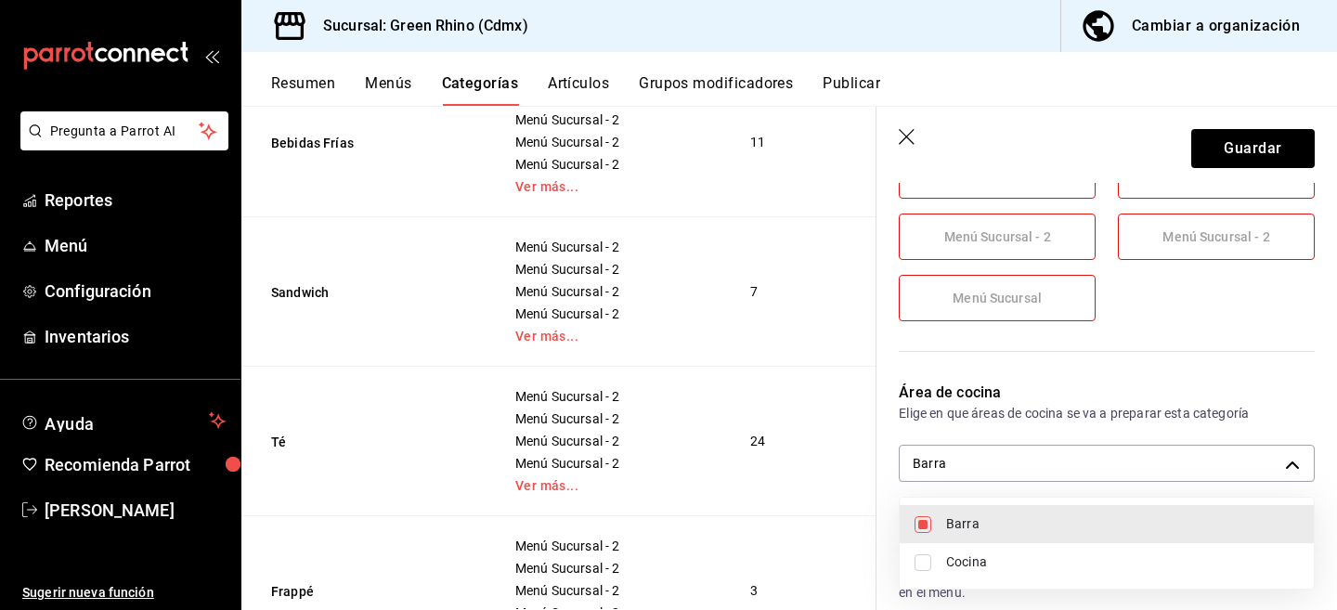
click at [1242, 132] on div at bounding box center [668, 305] width 1337 height 610
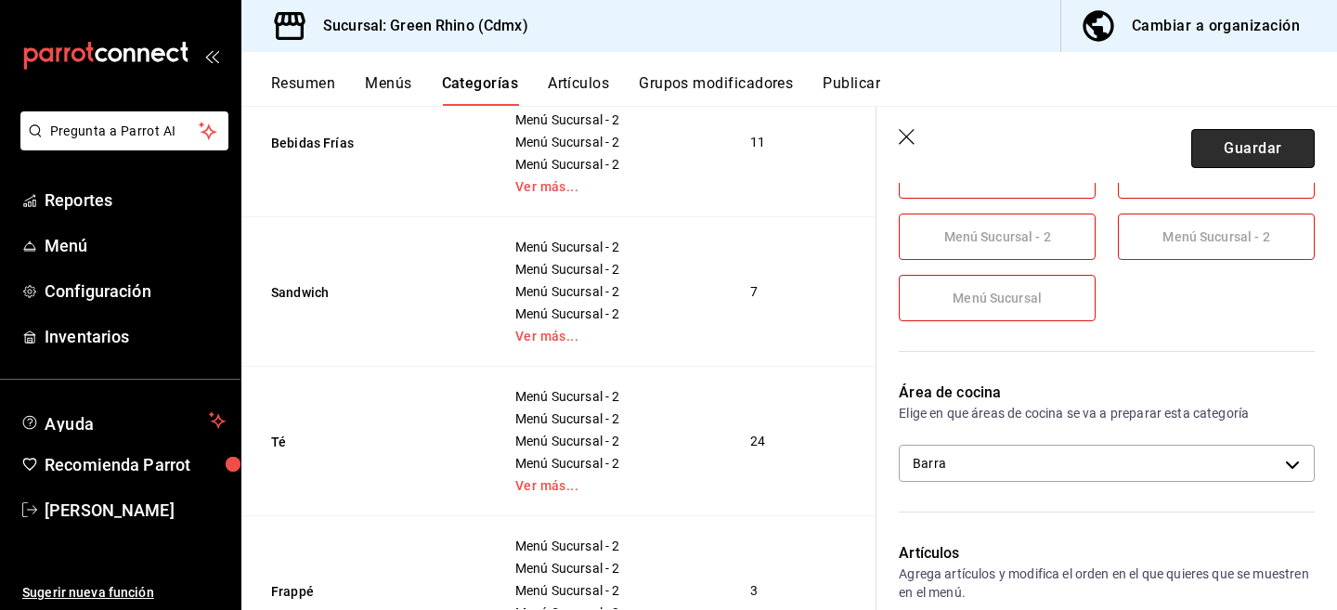
click at [1220, 152] on button "Guardar" at bounding box center [1254, 148] width 124 height 39
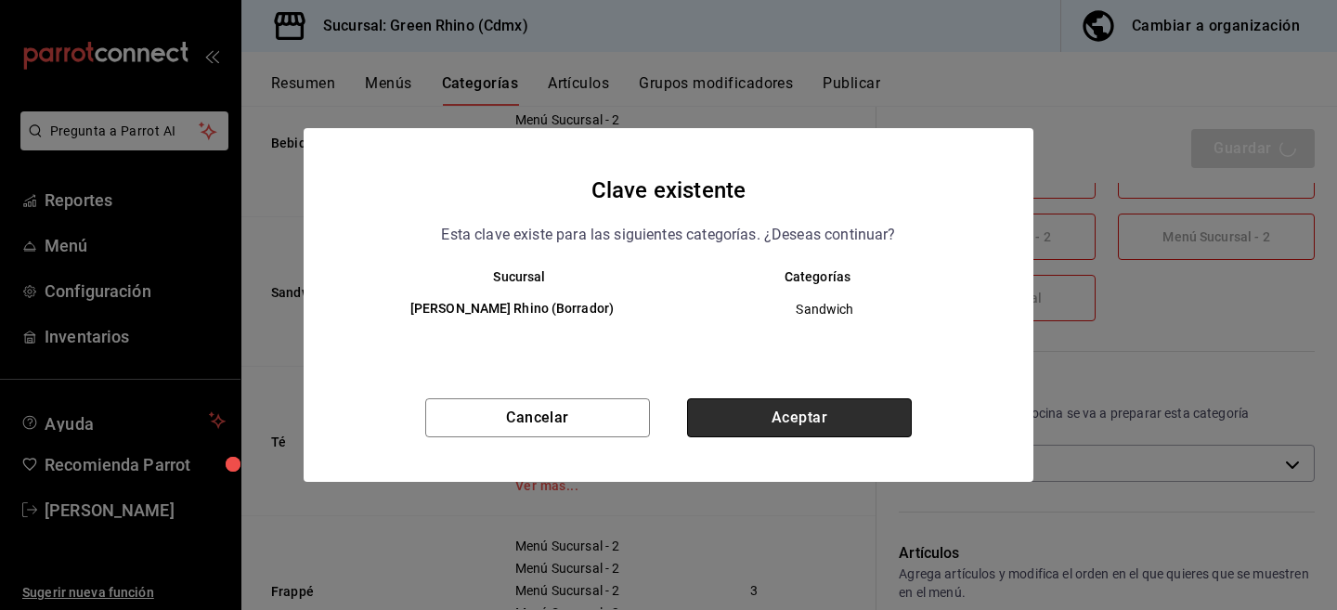
click at [789, 431] on button "Aceptar" at bounding box center [799, 417] width 225 height 39
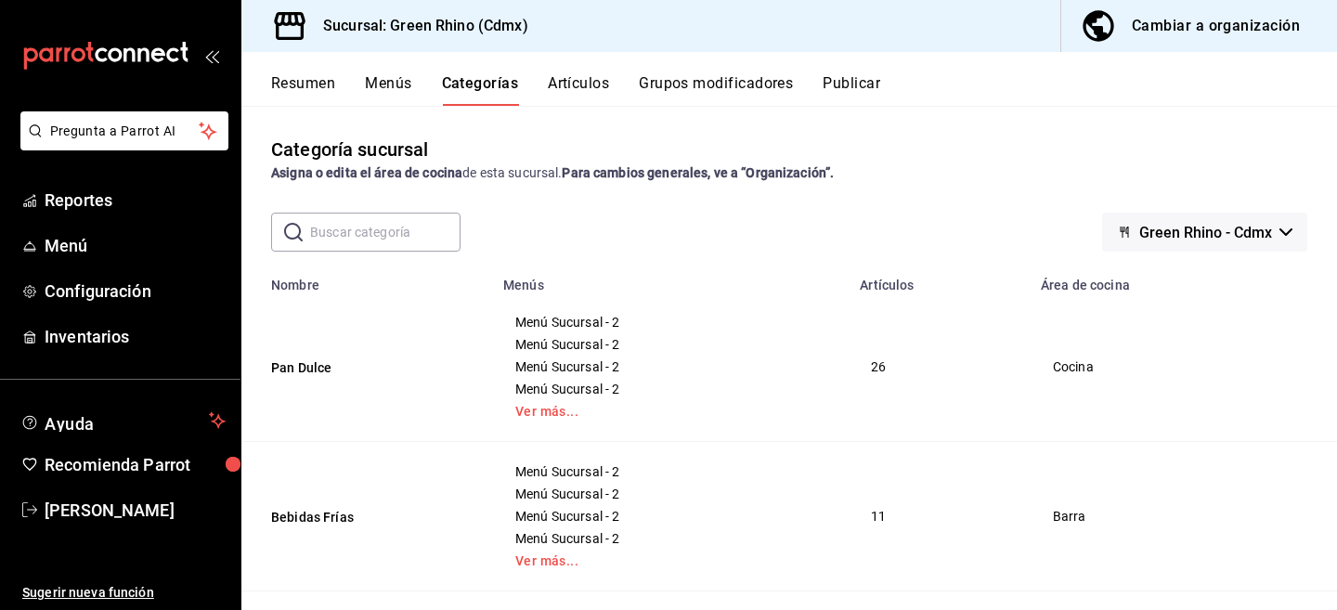
click at [388, 82] on button "Menús" at bounding box center [388, 90] width 46 height 32
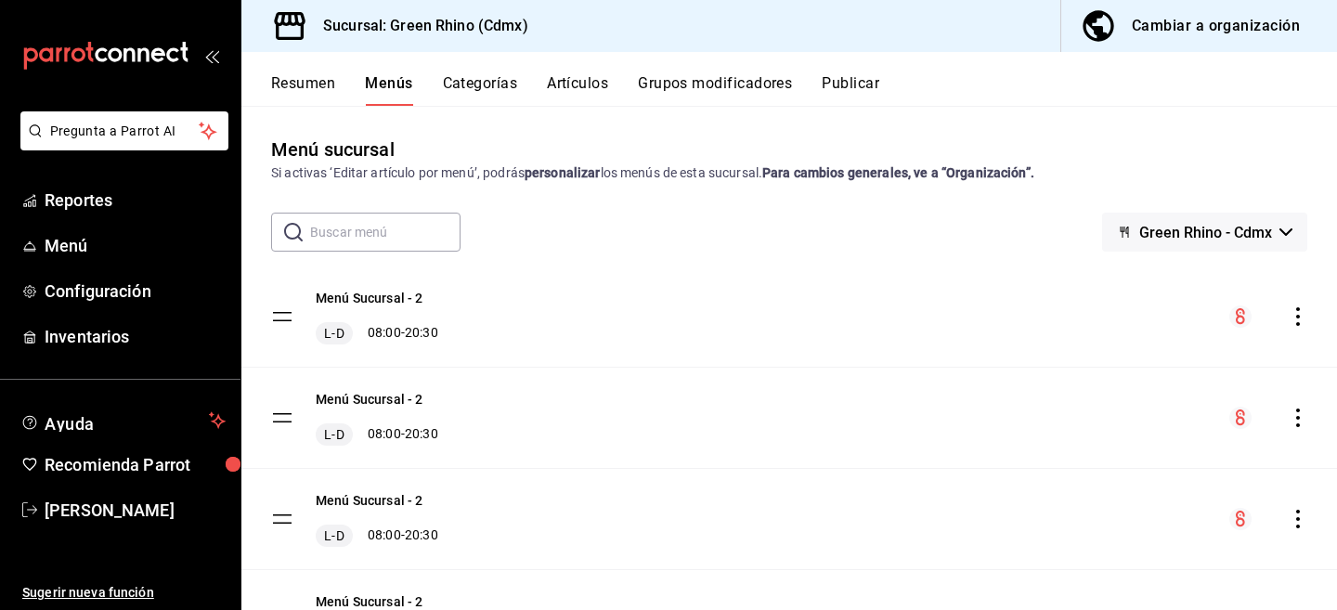
click at [1301, 317] on icon "actions" at bounding box center [1298, 316] width 19 height 19
click at [1301, 317] on div at bounding box center [668, 305] width 1337 height 610
click at [1291, 410] on icon "actions" at bounding box center [1298, 418] width 19 height 19
click at [1042, 313] on div at bounding box center [668, 305] width 1337 height 610
click at [1301, 311] on icon "actions" at bounding box center [1298, 316] width 19 height 19
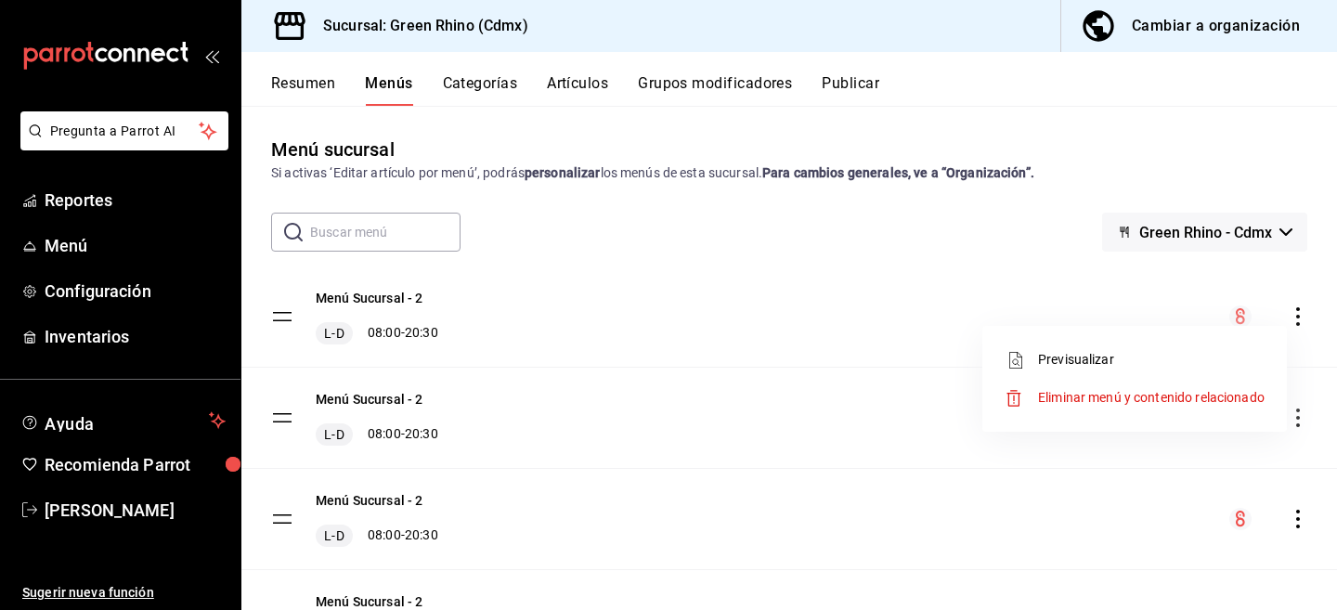
click at [1151, 403] on span "Eliminar menú y contenido relacionado" at bounding box center [1151, 397] width 227 height 15
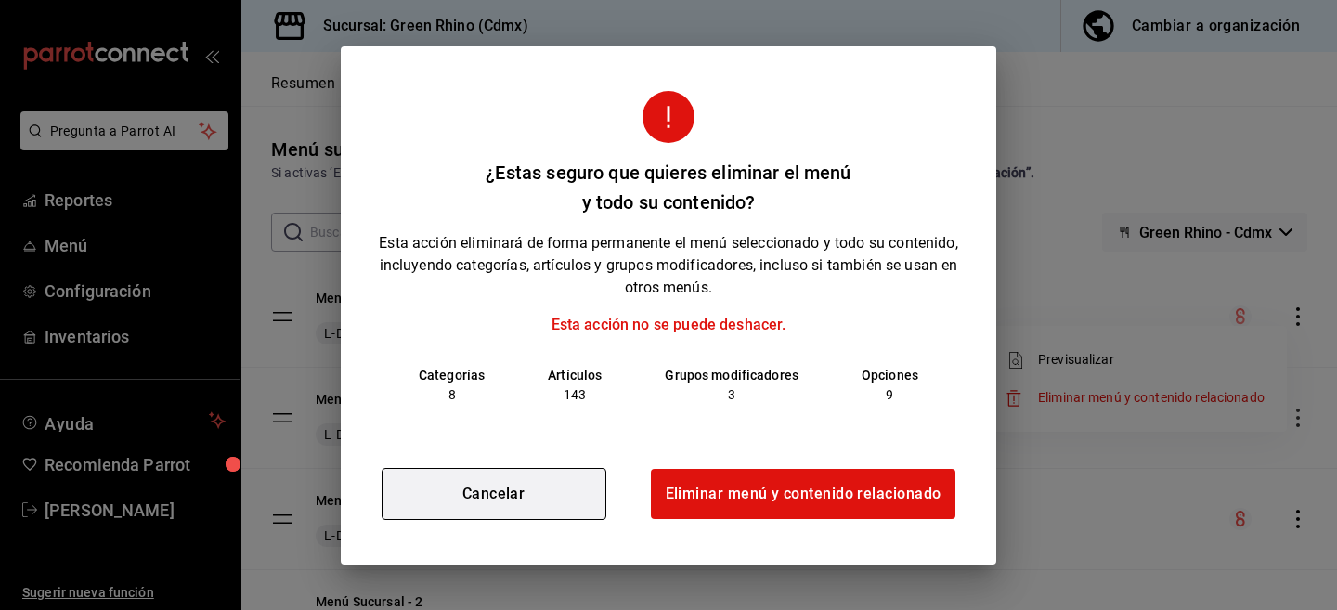
click at [513, 498] on button "Cancelar" at bounding box center [494, 494] width 225 height 52
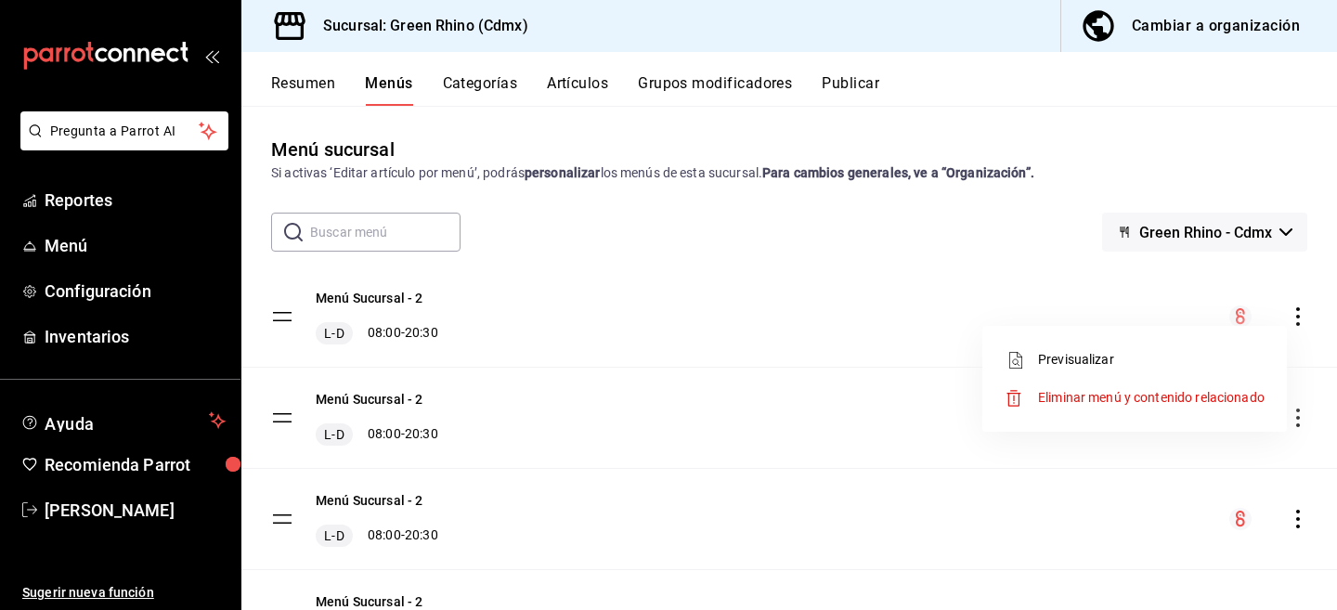
click at [1319, 419] on div at bounding box center [668, 305] width 1337 height 610
click at [1295, 419] on icon "actions" at bounding box center [1298, 418] width 19 height 19
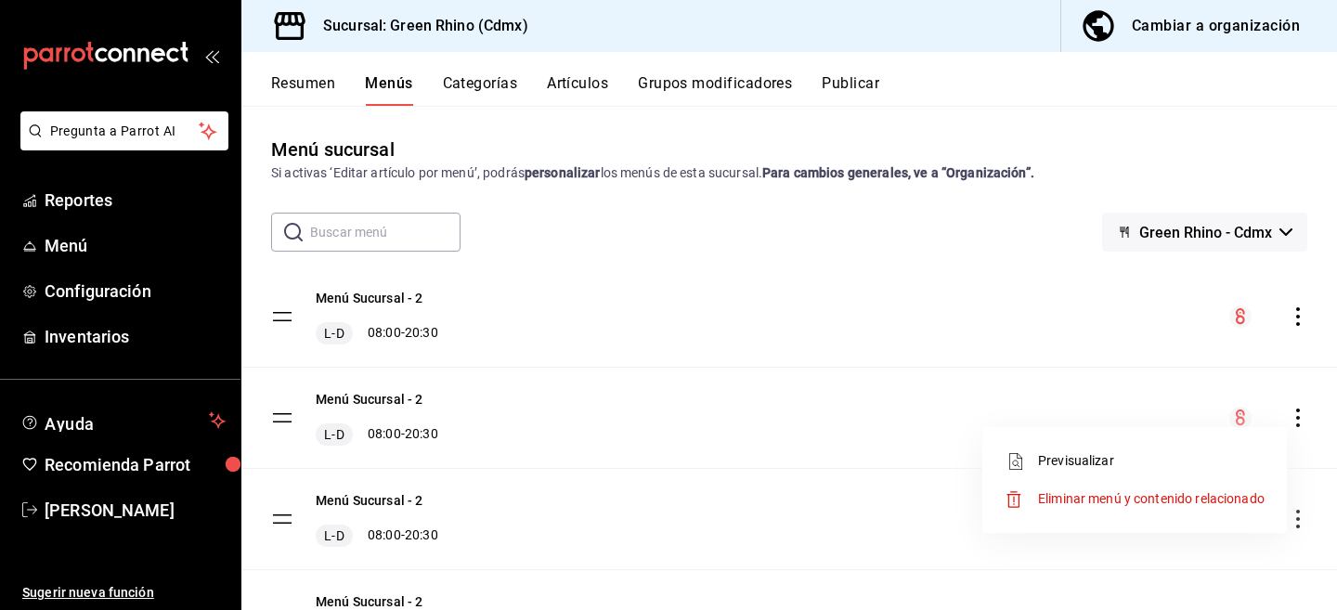
click at [1202, 498] on span "Eliminar menú y contenido relacionado" at bounding box center [1151, 498] width 227 height 15
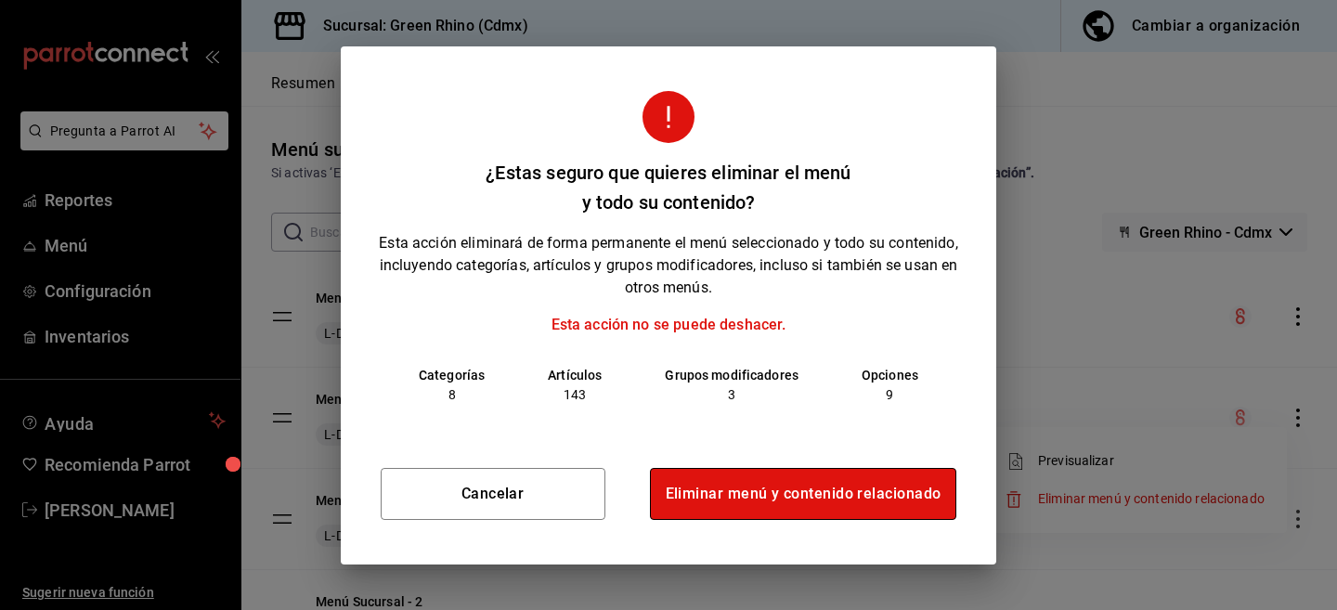
click at [736, 511] on button "Eliminar menú y contenido relacionado" at bounding box center [803, 494] width 307 height 52
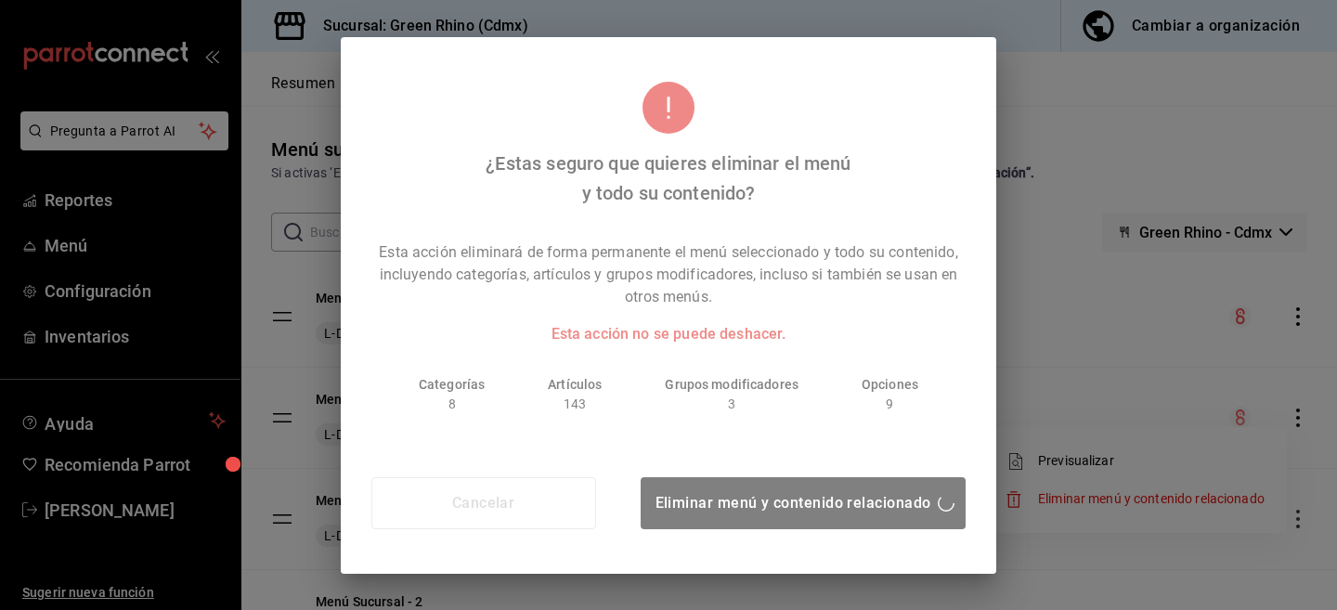
click at [266, 321] on div "¿Estas seguro que quieres eliminar el menú y todo su contenido? Esta acción eli…" at bounding box center [668, 305] width 1337 height 610
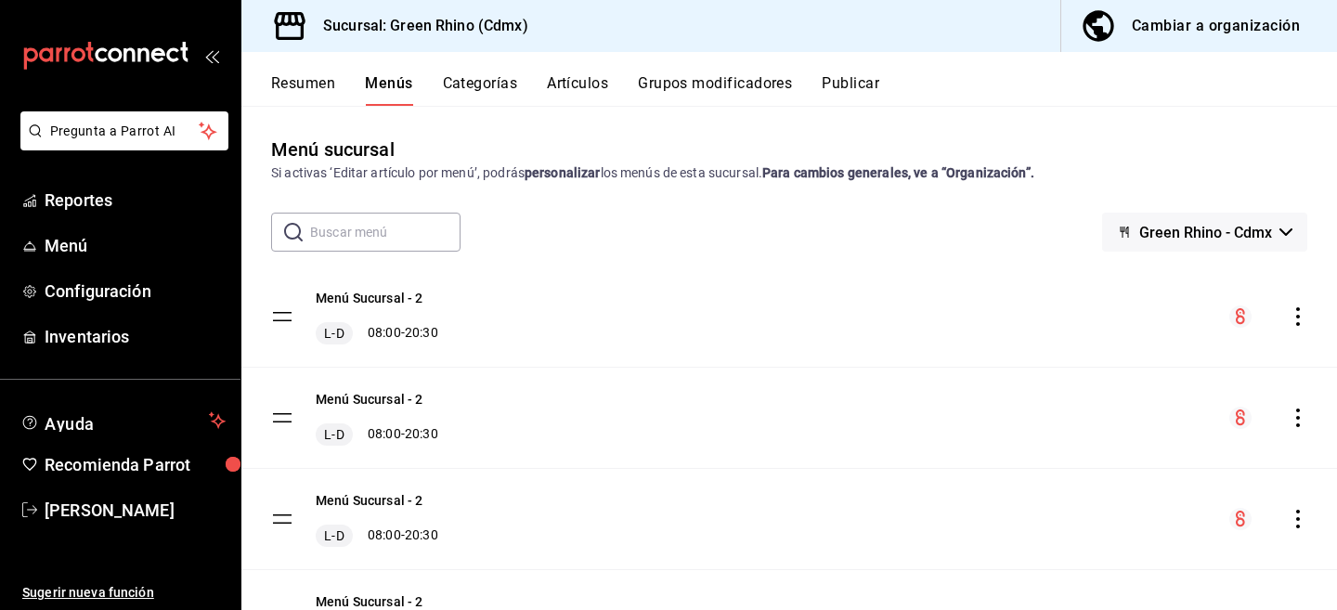
click at [471, 88] on button "Categorías" at bounding box center [480, 90] width 75 height 32
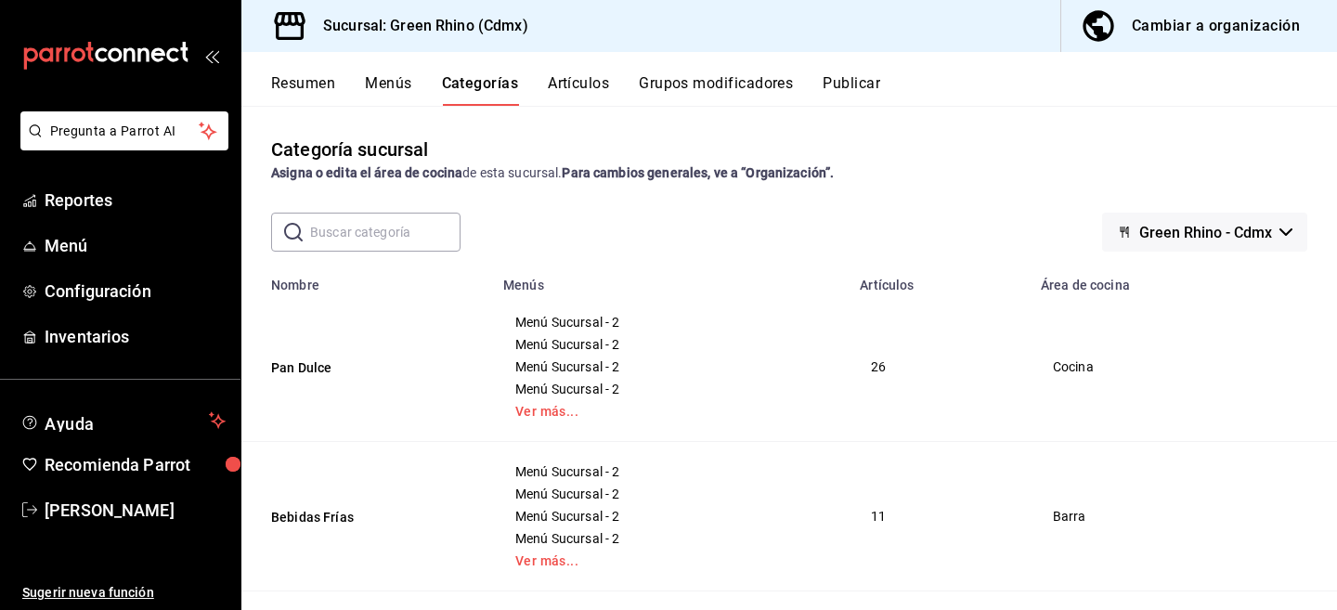
click at [303, 76] on button "Resumen" at bounding box center [303, 90] width 64 height 32
